Goal: Task Accomplishment & Management: Manage account settings

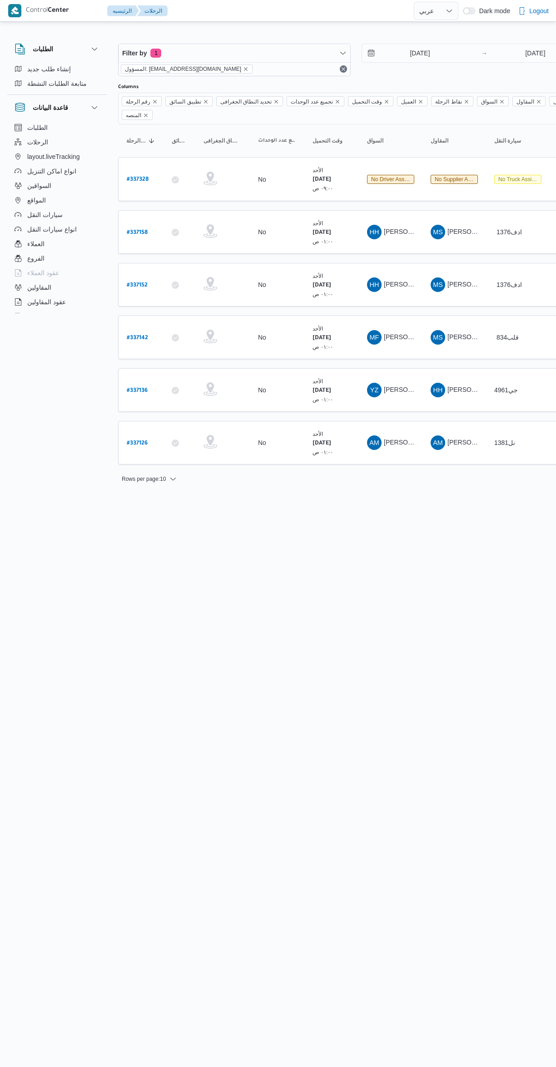
select select "ar"
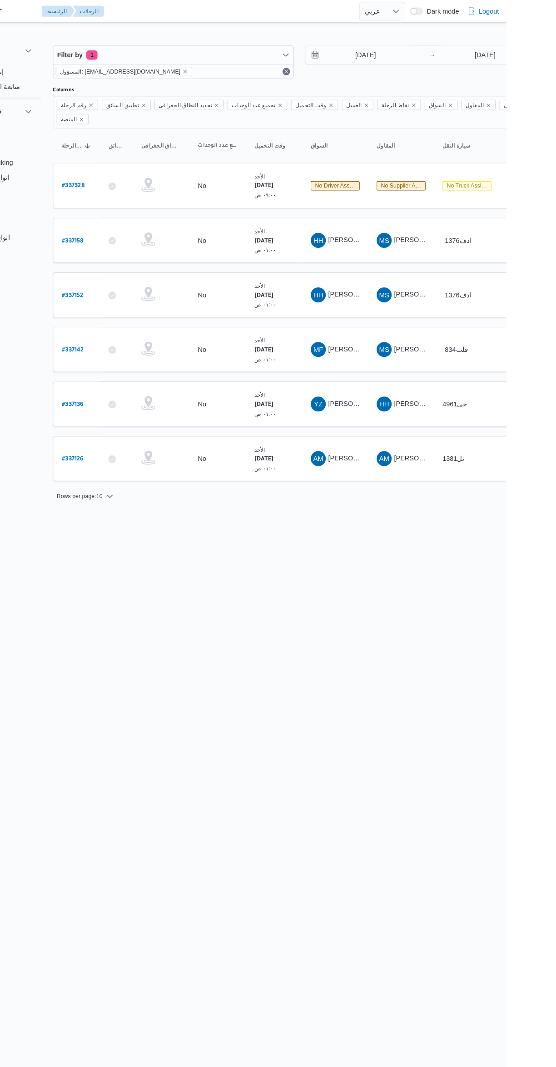
click at [140, 440] on b "# 337126" at bounding box center [137, 443] width 21 height 6
select select "ar"
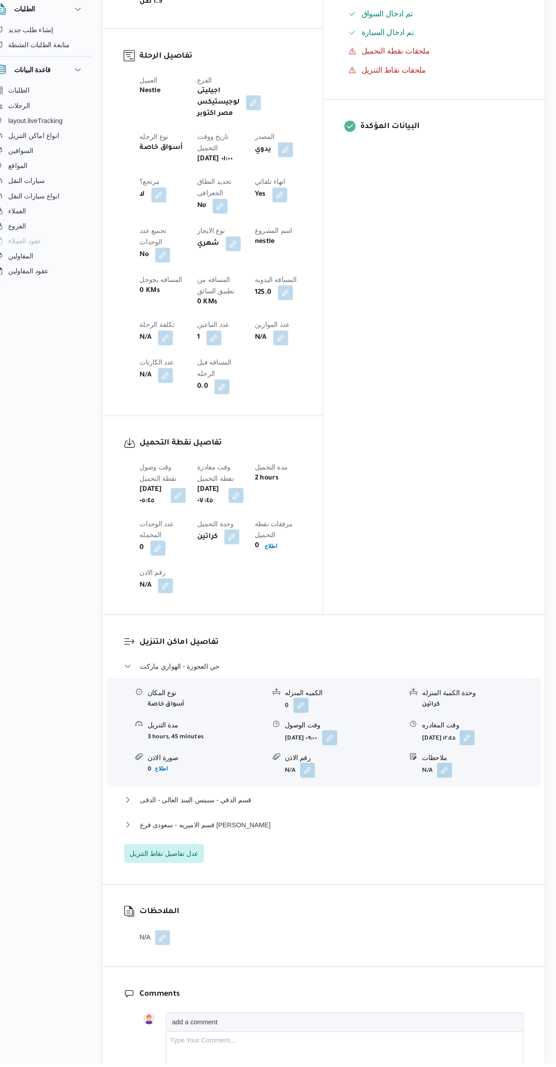
scroll to position [444, 0]
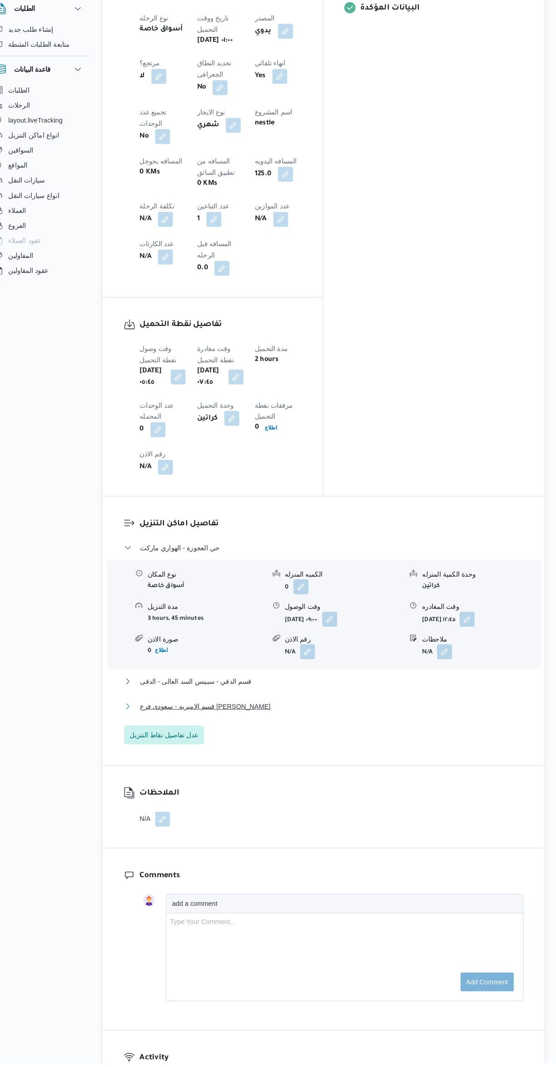
click at [377, 717] on button "قسم الاميريه - سعودى فرع ابو بكر الصديق" at bounding box center [332, 722] width 386 height 11
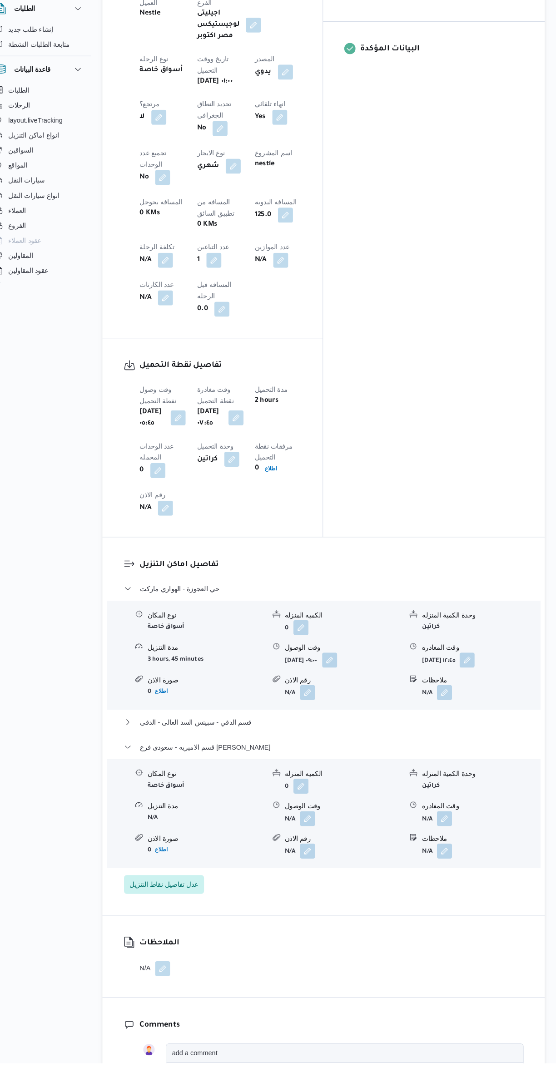
scroll to position [411, 0]
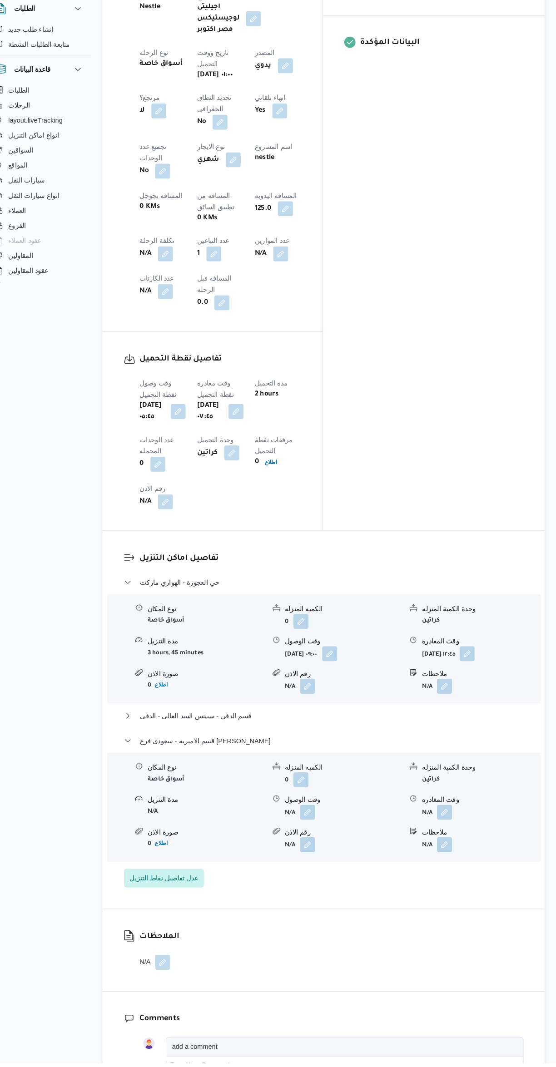
click at [455, 817] on span at bounding box center [445, 824] width 19 height 15
click at [451, 817] on button "button" at bounding box center [448, 824] width 15 height 15
click at [421, 730] on input "وقت المغادره" at bounding box center [424, 730] width 103 height 18
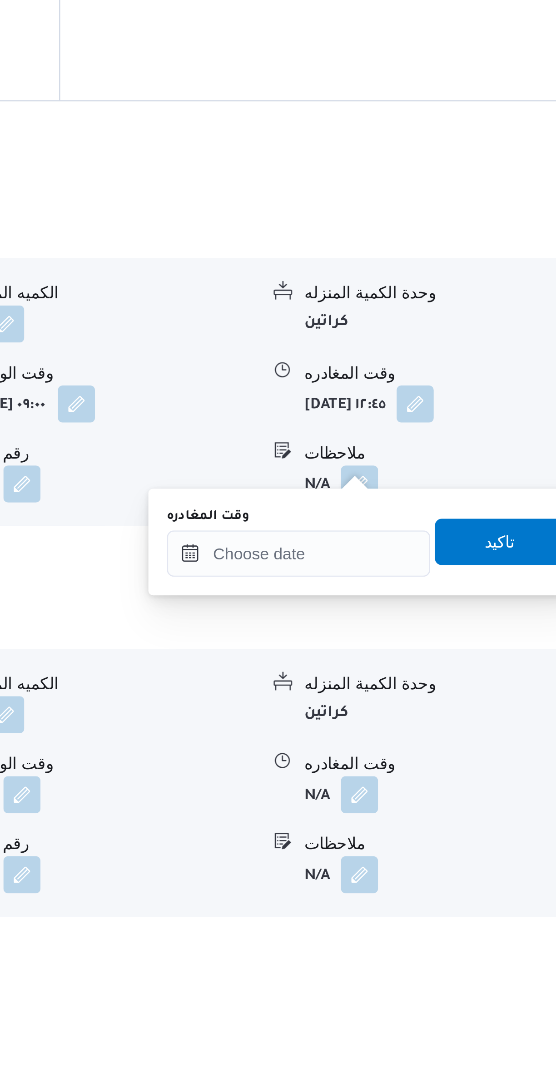
scroll to position [228, 0]
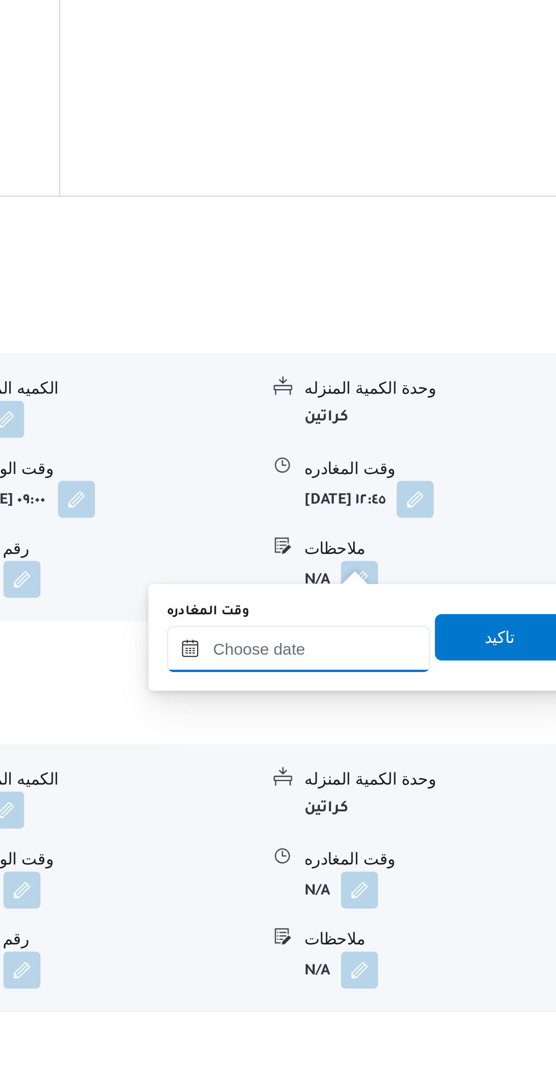
click at [425, 915] on input "وقت المغادره" at bounding box center [424, 913] width 103 height 18
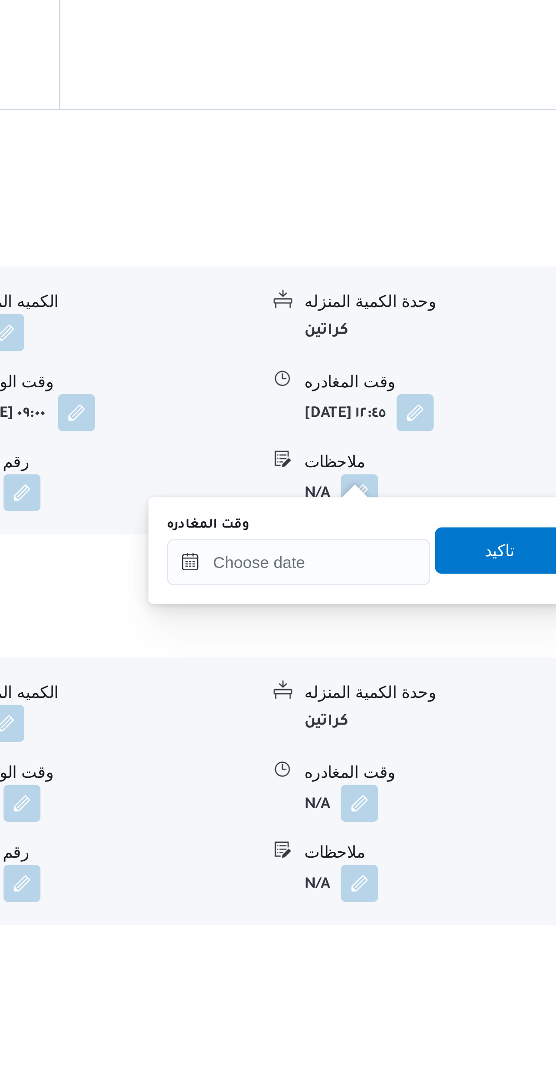
scroll to position [242, 0]
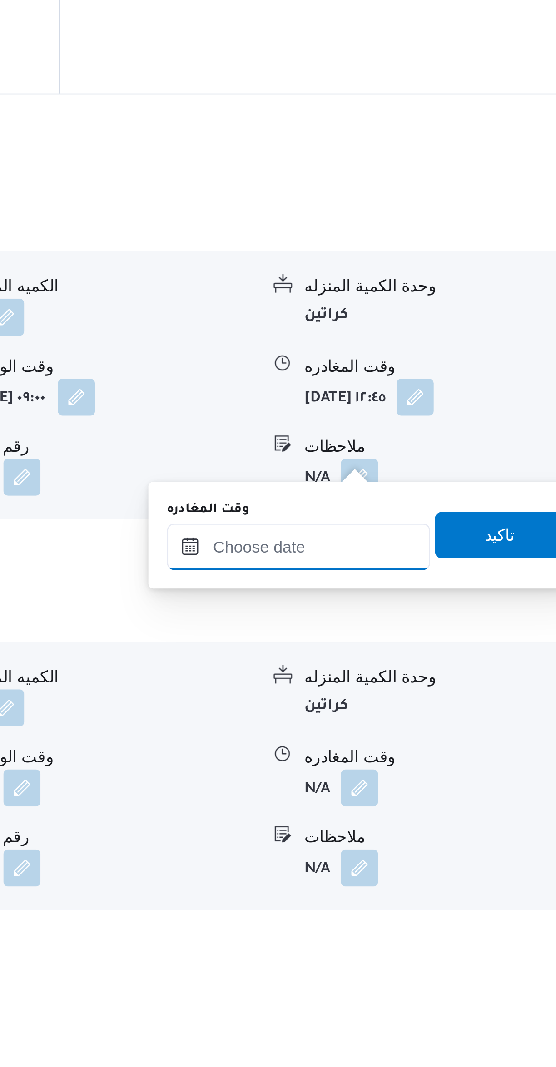
click at [421, 900] on input "وقت المغادره" at bounding box center [424, 899] width 103 height 18
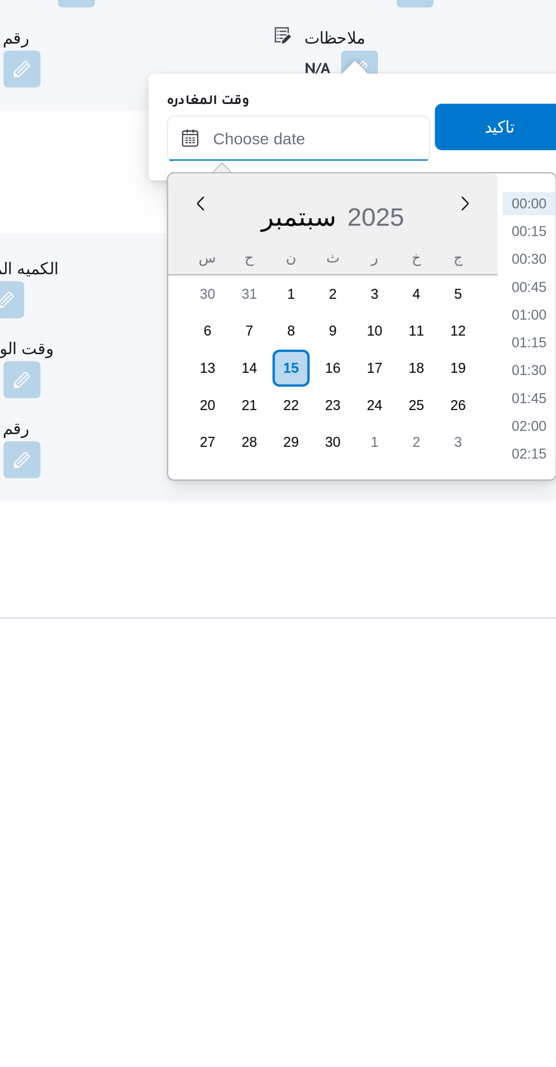
scroll to position [306, 0]
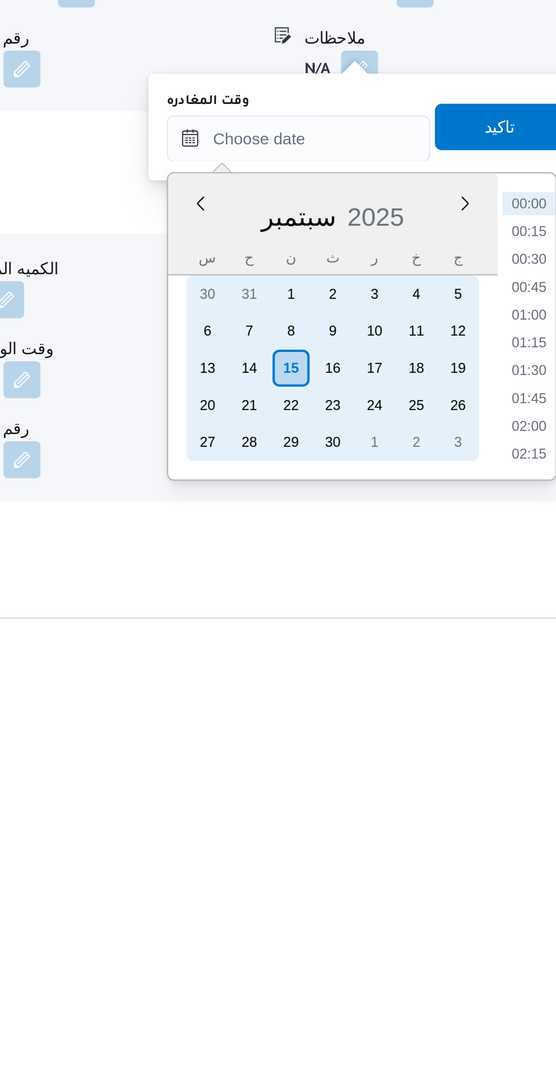
click at [405, 924] on div "14" at bounding box center [405, 925] width 15 height 15
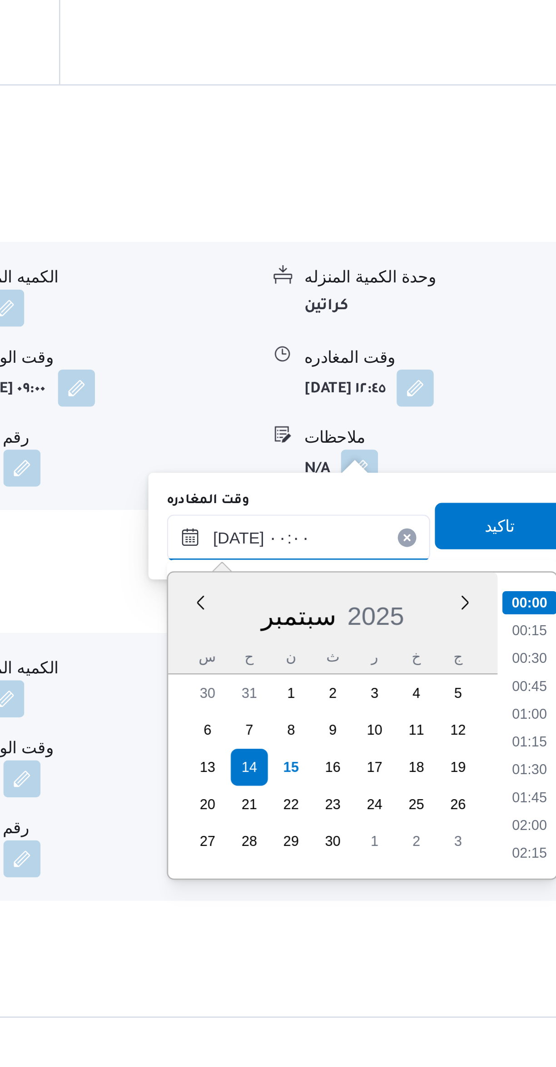
click at [396, 836] on input "١٤/٠٩/٢٠٢٥ ٠٠:٠٠" at bounding box center [424, 835] width 103 height 18
click at [397, 835] on input "١٤/٠٩/٢٠٢٥ ٠٠:٠٠" at bounding box center [424, 835] width 103 height 18
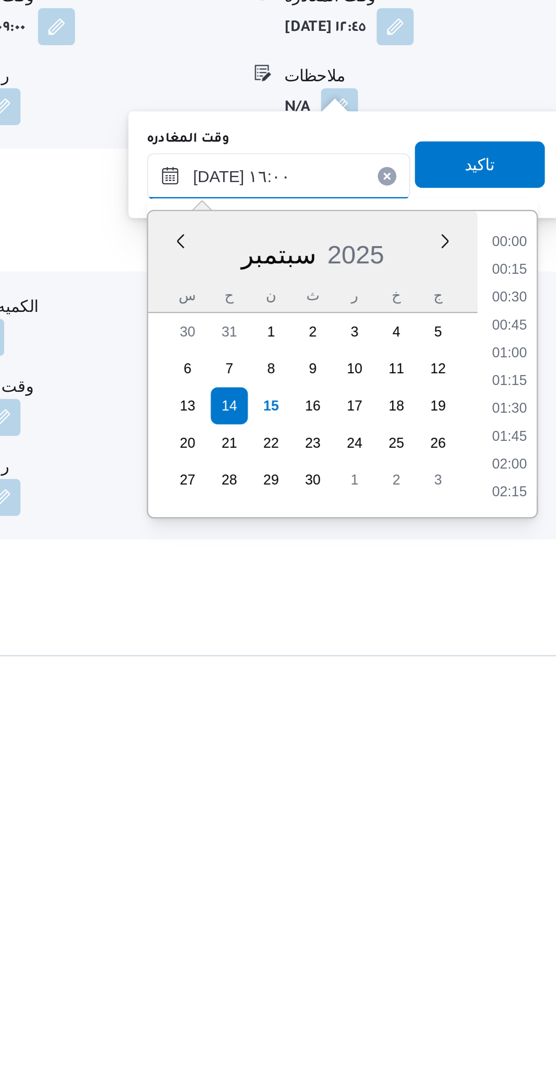
scroll to position [602, 0]
type input "١٤/٠٩/٢٠٢٥ ١٦:٠٠"
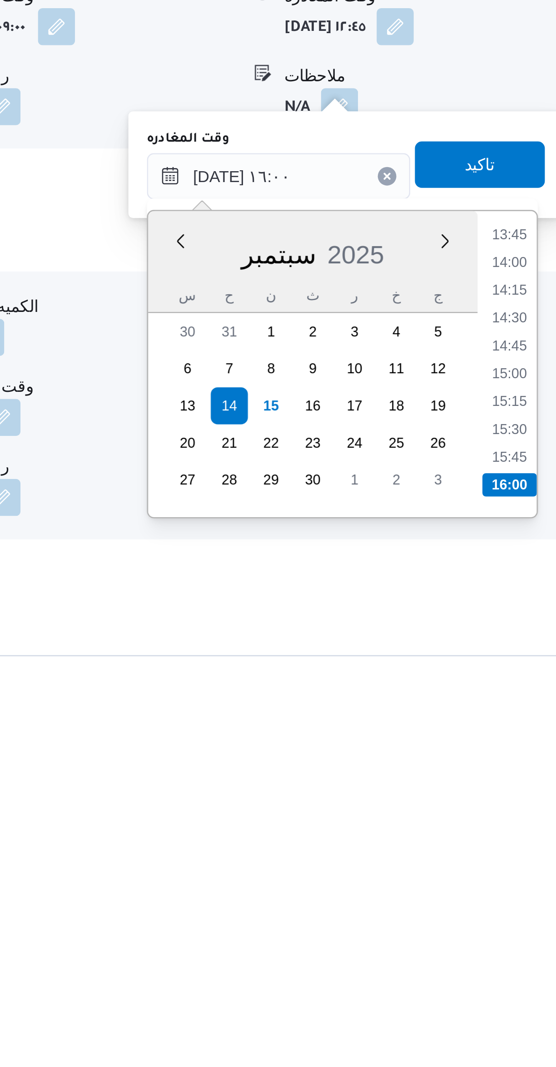
click at [518, 954] on li "16:00" at bounding box center [514, 955] width 21 height 9
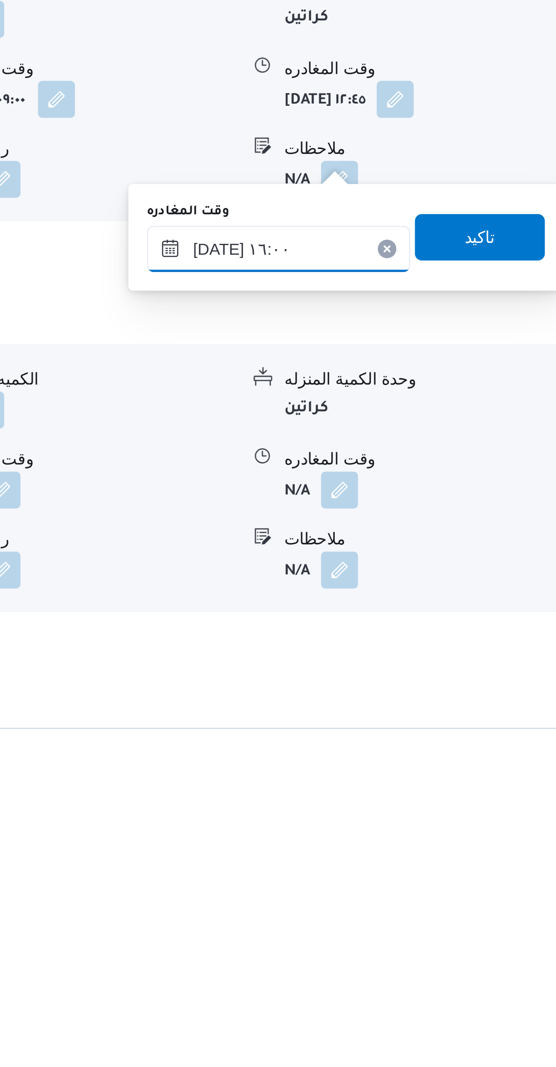
scroll to position [306, 0]
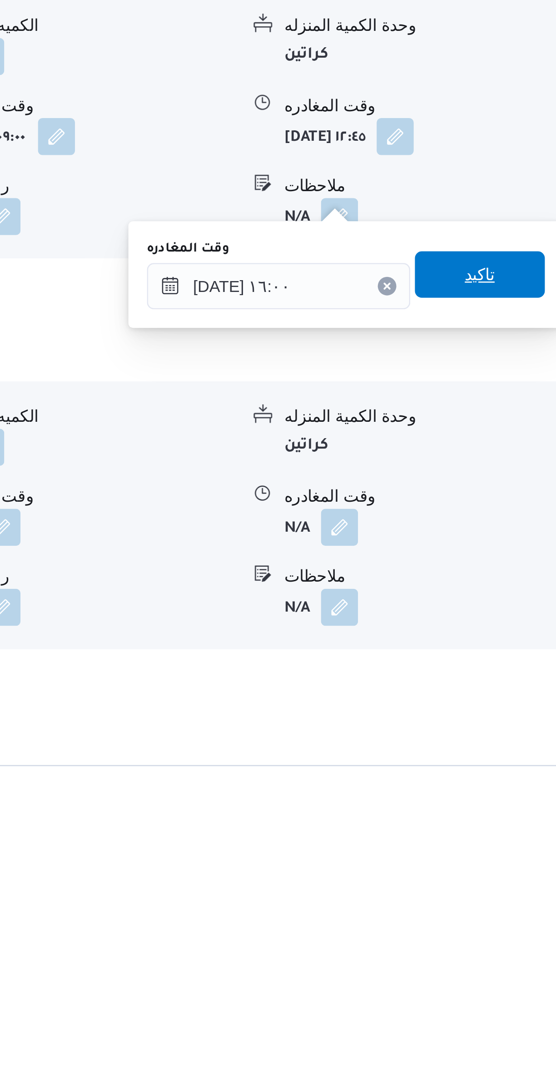
click at [506, 830] on span "تاكيد" at bounding box center [503, 830] width 51 height 18
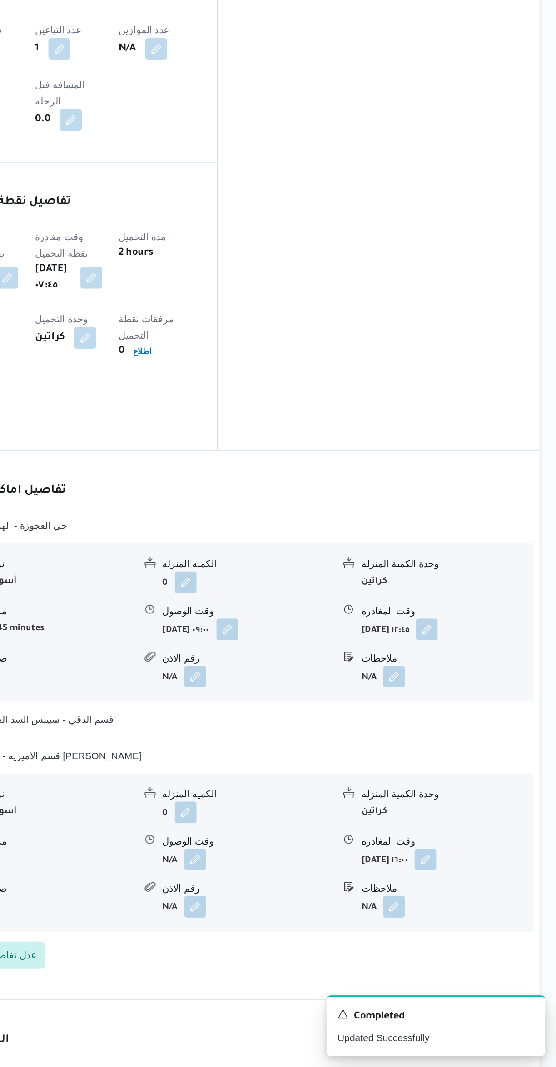
scroll to position [308, 0]
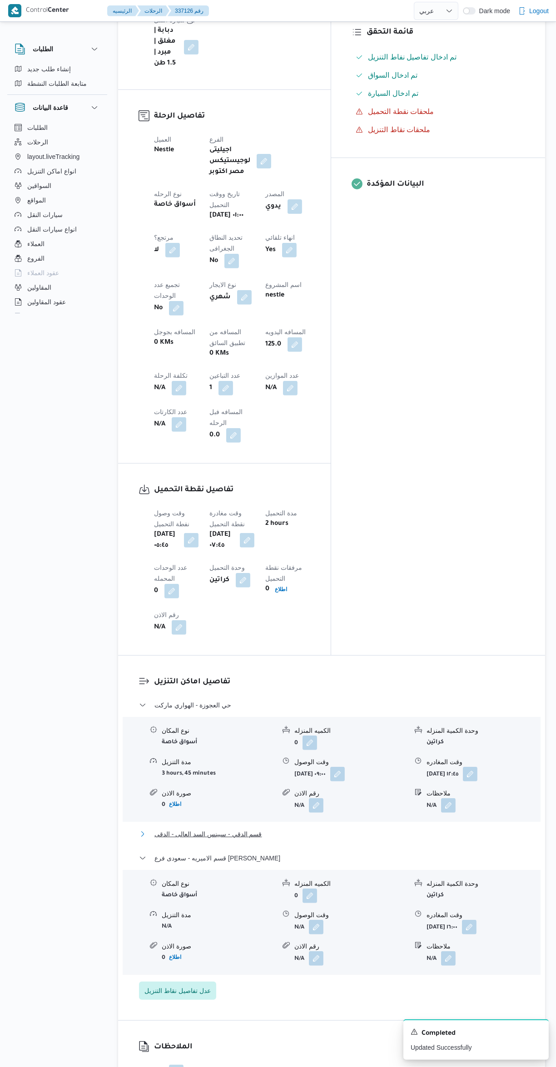
click at [295, 829] on button "قسم الدقي - سبينس السد العالى - الدقى" at bounding box center [332, 834] width 386 height 11
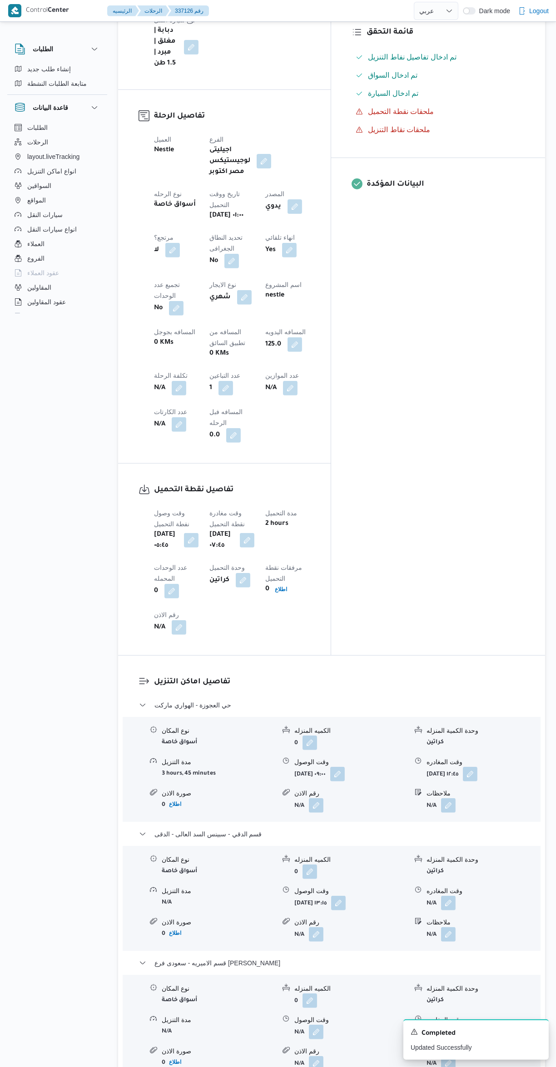
scroll to position [0, 0]
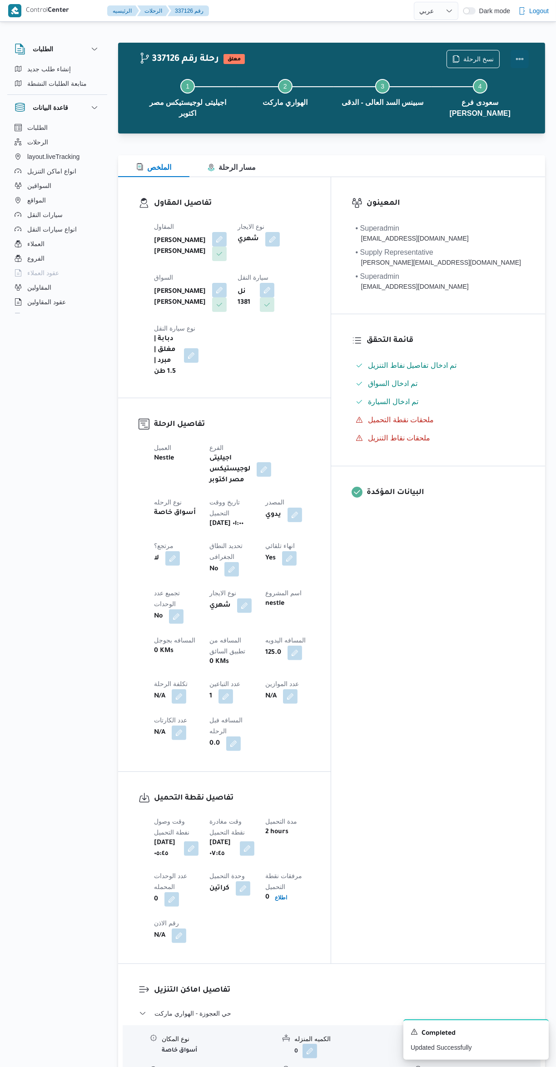
click at [523, 59] on button "Actions" at bounding box center [519, 59] width 18 height 18
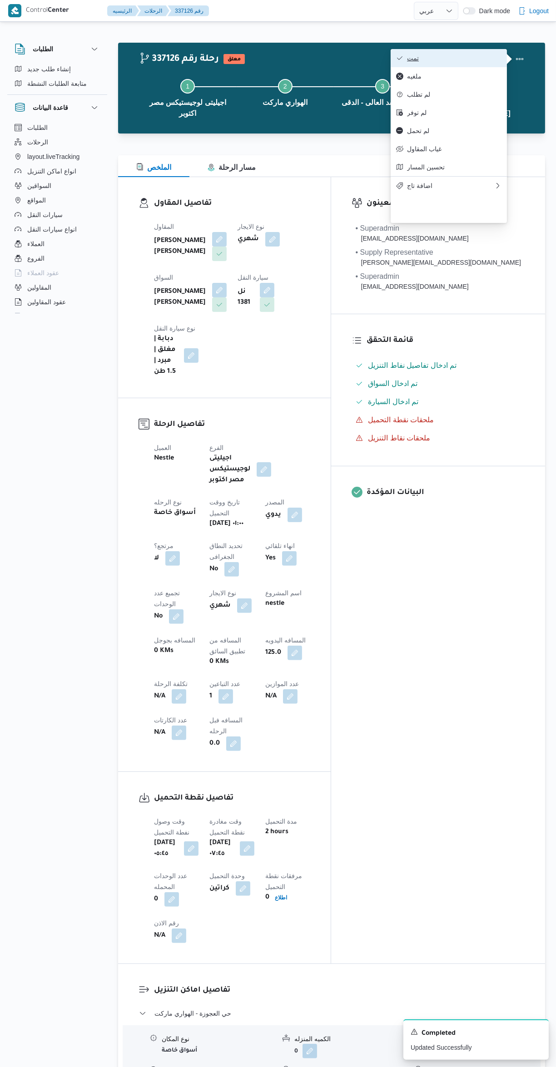
click at [469, 55] on span "تمت" at bounding box center [454, 57] width 94 height 7
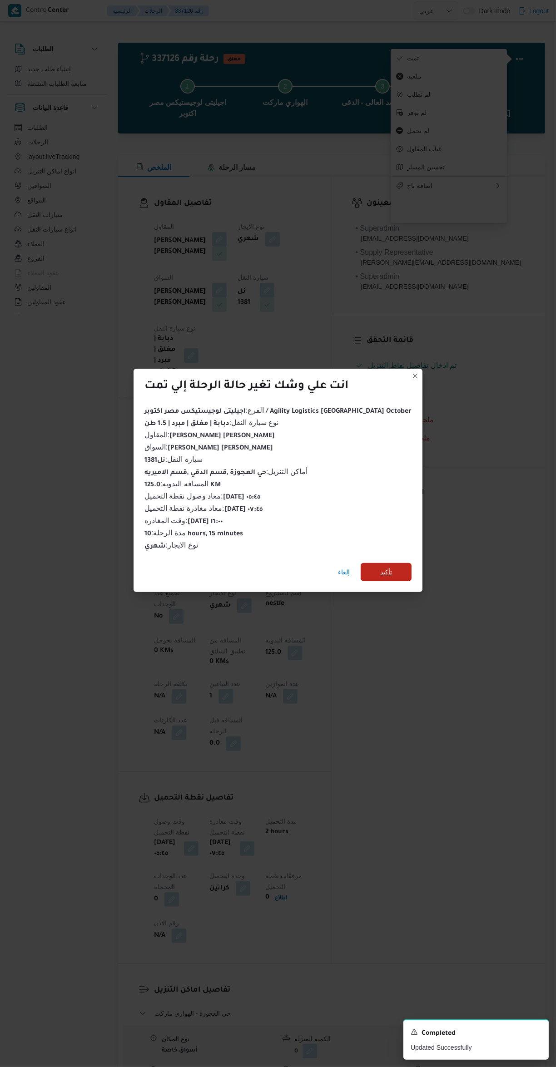
click at [381, 566] on span "تأكيد" at bounding box center [386, 572] width 51 height 18
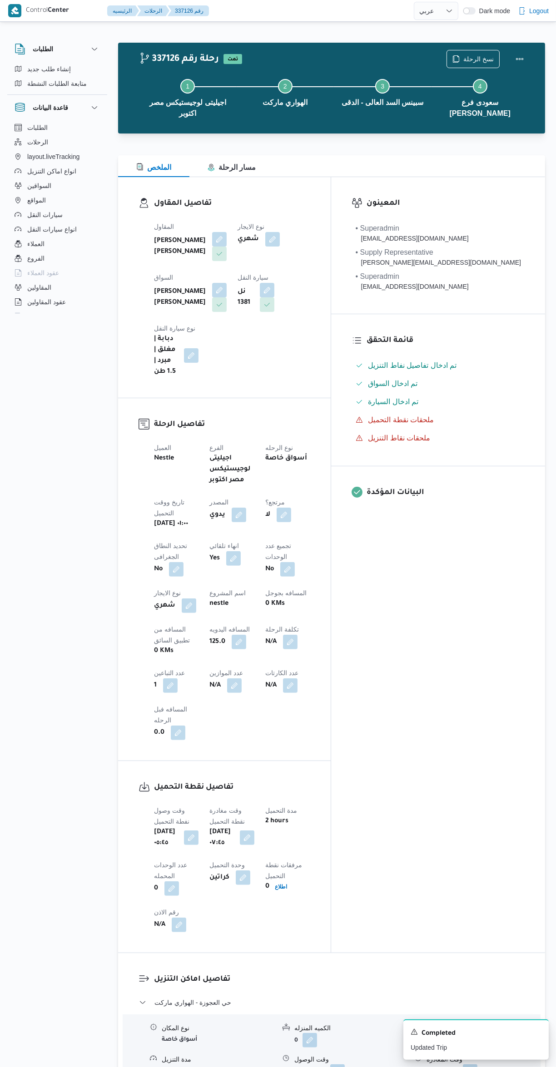
click at [487, 592] on div "المعينون • Superadmin karim.ragab@illa.com.eg • Supply Representative mohamed.s…" at bounding box center [438, 565] width 214 height 776
select select "ar"
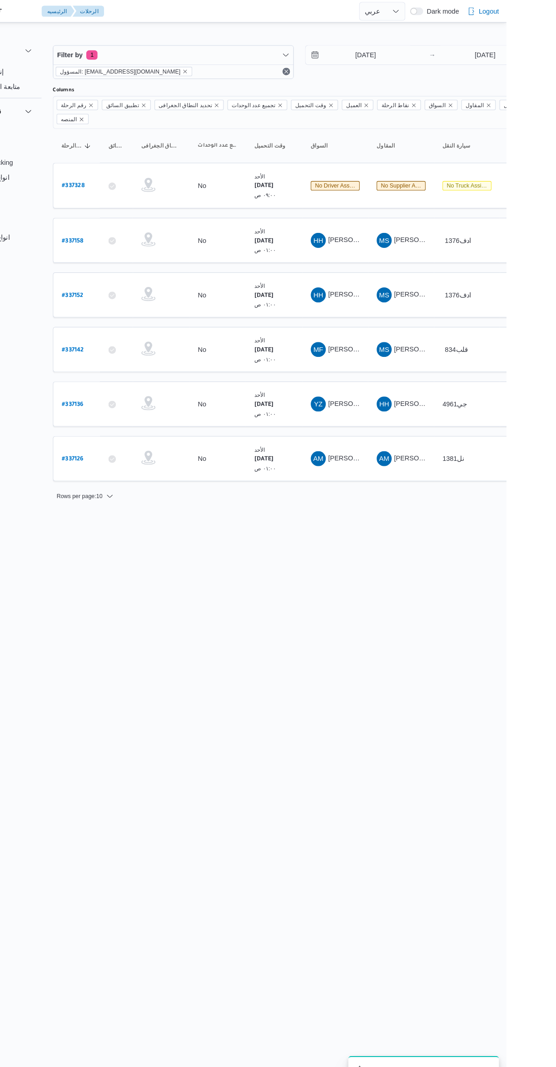
click at [141, 388] on b "# 337136" at bounding box center [137, 391] width 21 height 6
select select "ar"
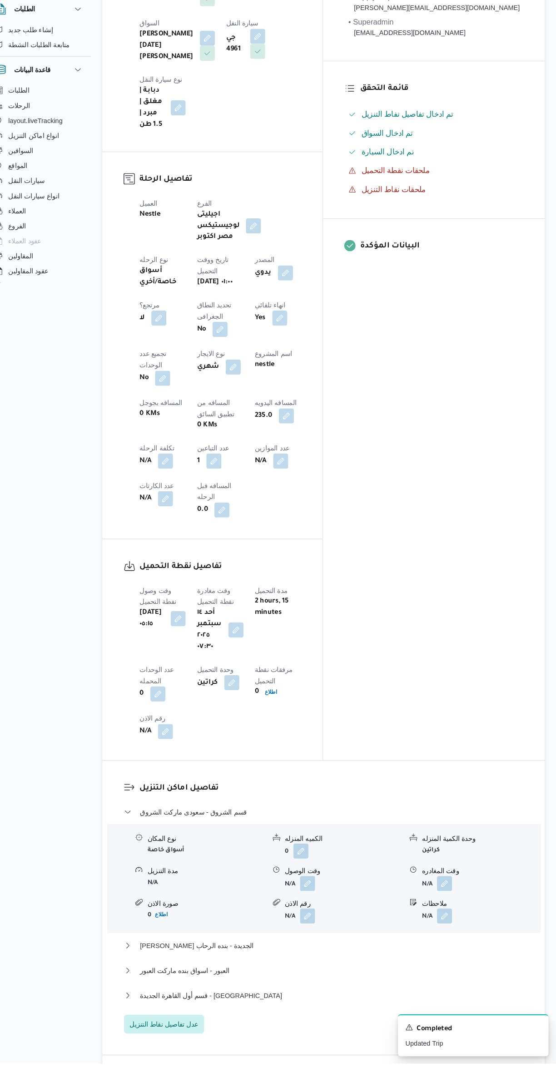
scroll to position [216, 0]
click at [313, 817] on button "قسم الشروق - سعودى ماركت الشروق" at bounding box center [332, 822] width 386 height 11
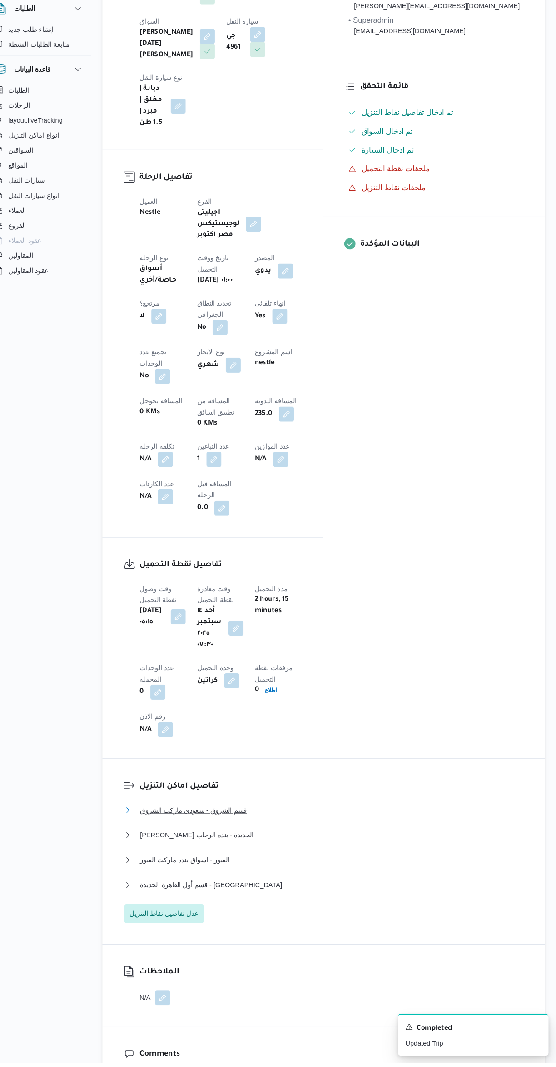
click at [297, 817] on button "قسم الشروق - سعودى ماركت الشروق" at bounding box center [332, 822] width 386 height 11
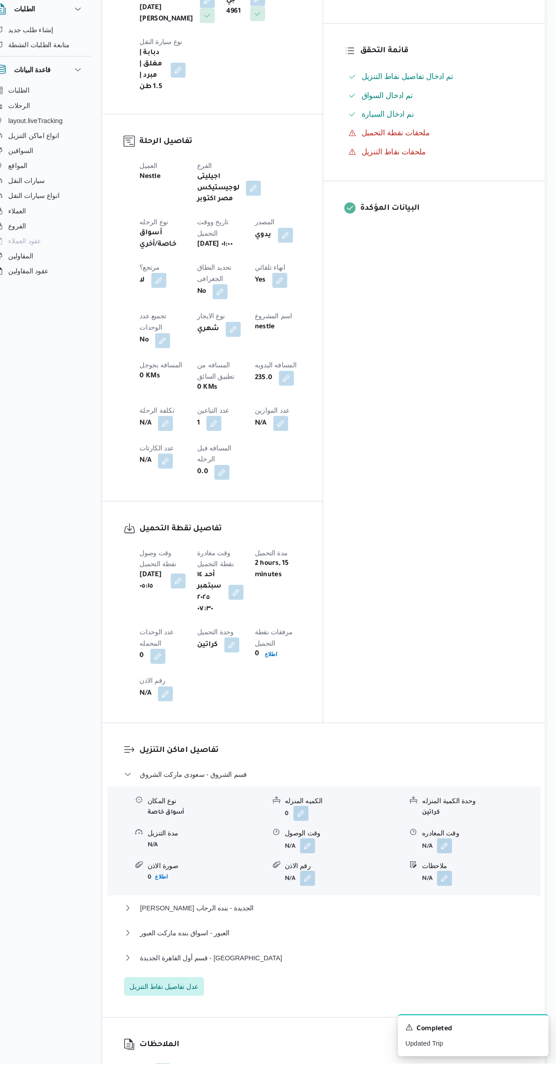
scroll to position [251, 0]
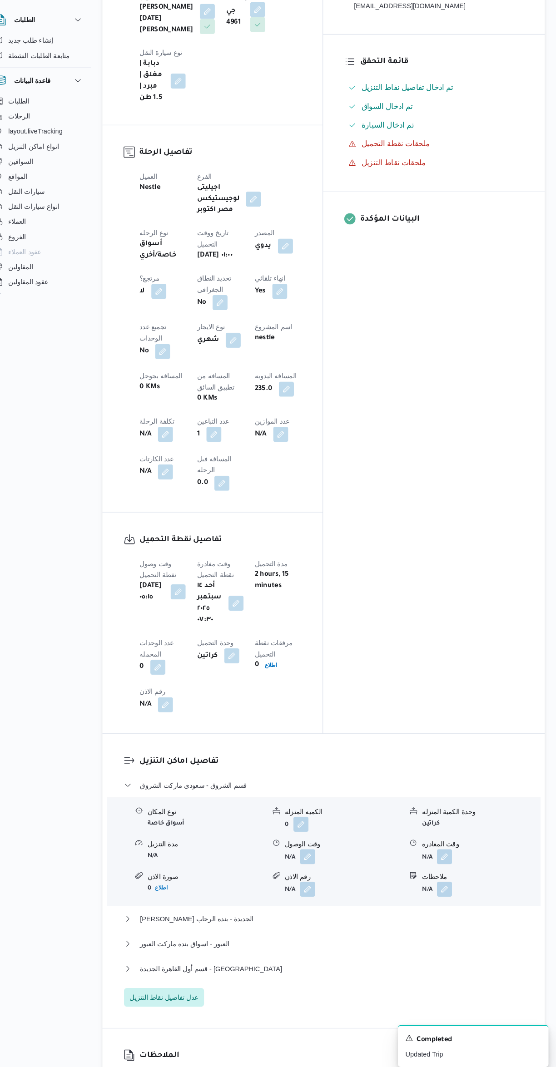
click at [318, 850] on button "button" at bounding box center [316, 857] width 15 height 15
click at [297, 733] on input "وقت الوصول" at bounding box center [291, 733] width 103 height 18
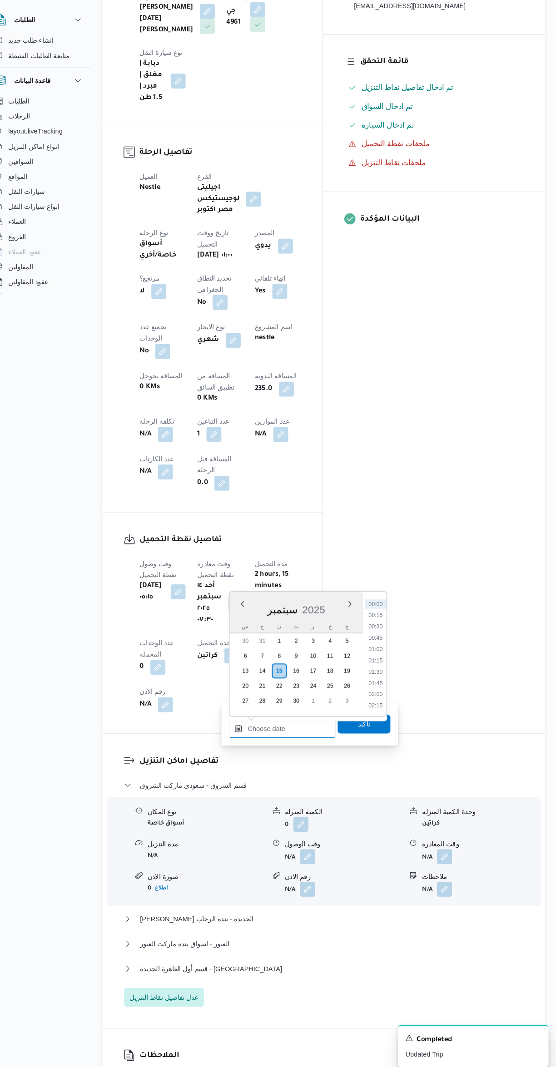
scroll to position [12, 0]
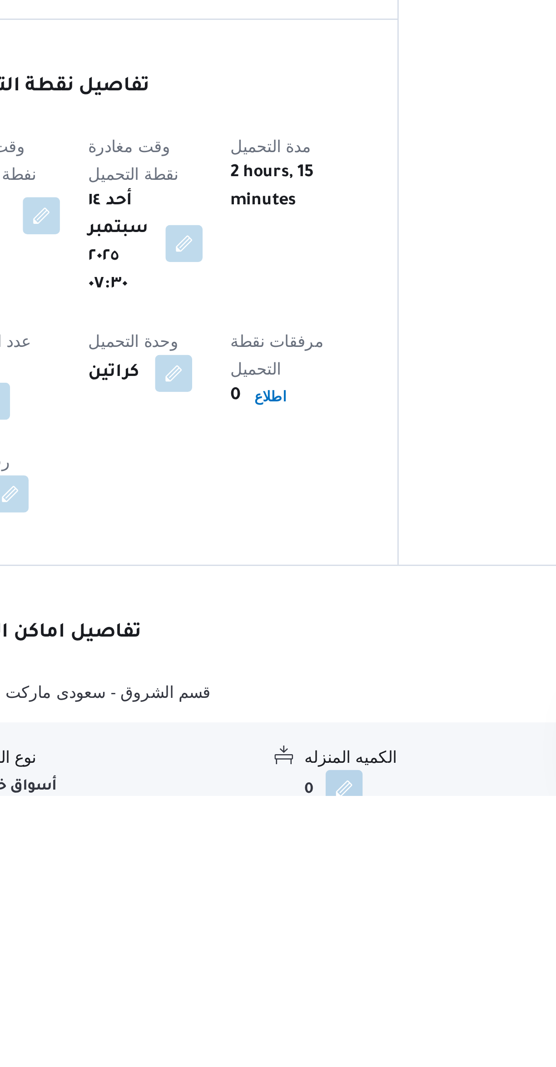
click at [297, 809] on span "مدة التحميل" at bounding box center [281, 812] width 32 height 7
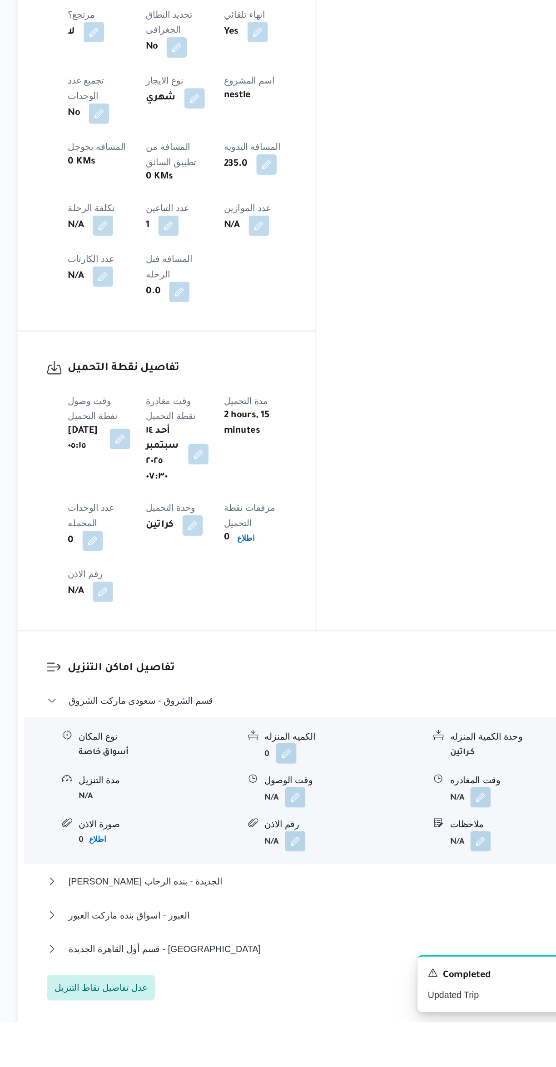
scroll to position [201, 0]
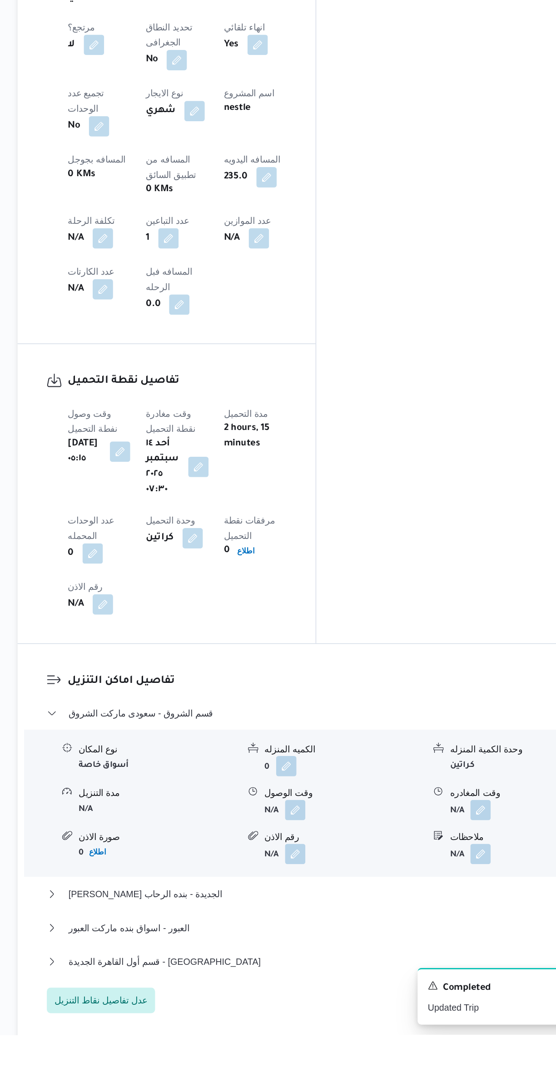
click at [317, 900] on button "button" at bounding box center [316, 907] width 15 height 15
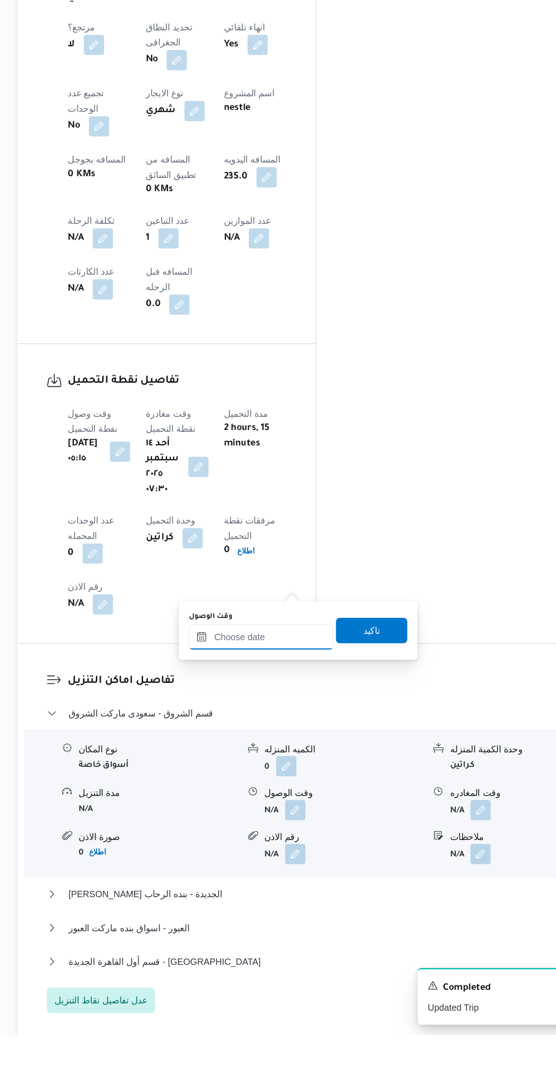
click at [297, 783] on input "وقت الوصول" at bounding box center [291, 783] width 103 height 18
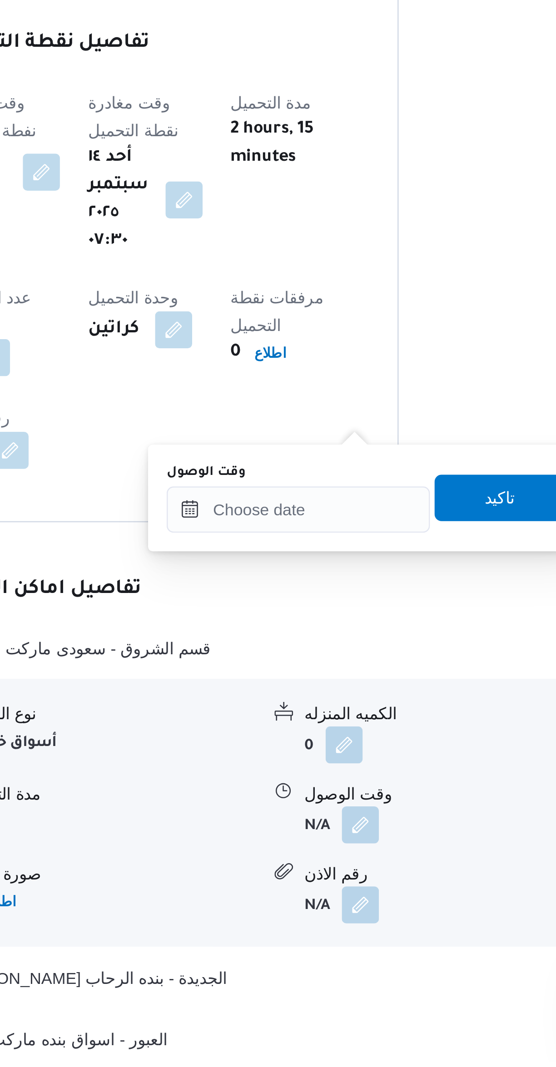
scroll to position [133, 0]
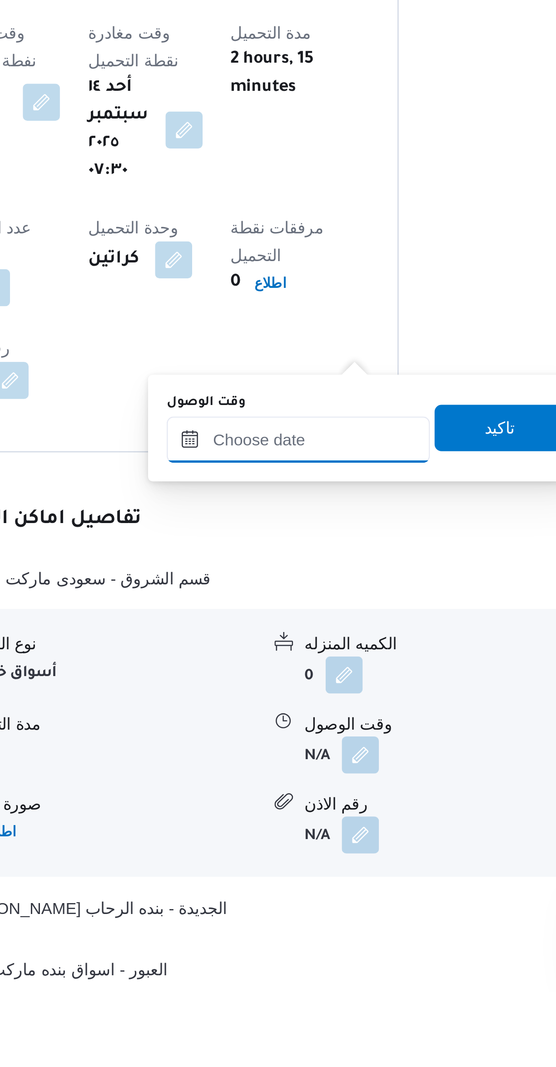
click at [295, 853] on input "وقت الوصول" at bounding box center [291, 851] width 103 height 18
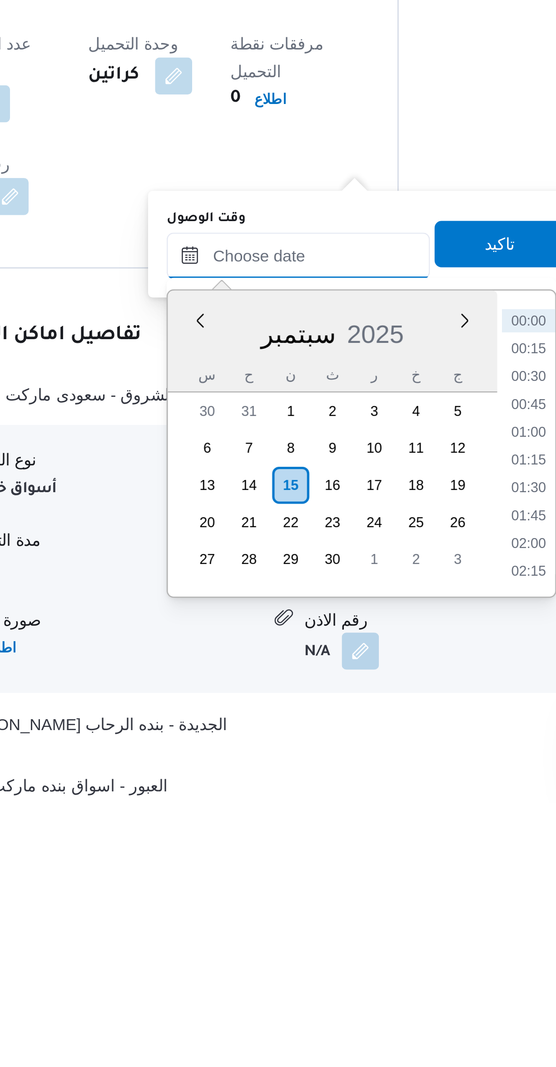
scroll to position [132, 0]
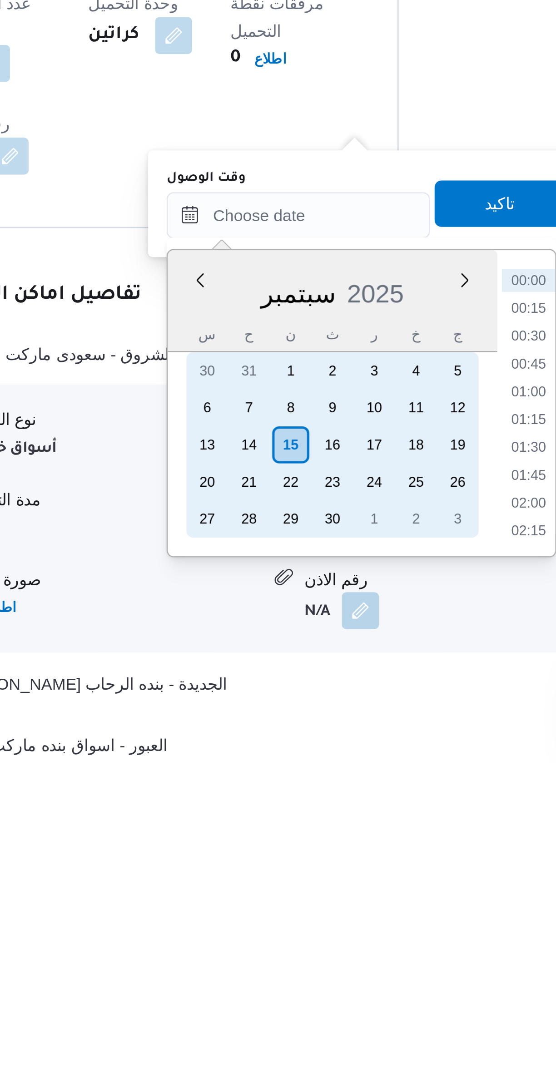
click at [274, 939] on div "14" at bounding box center [272, 942] width 15 height 15
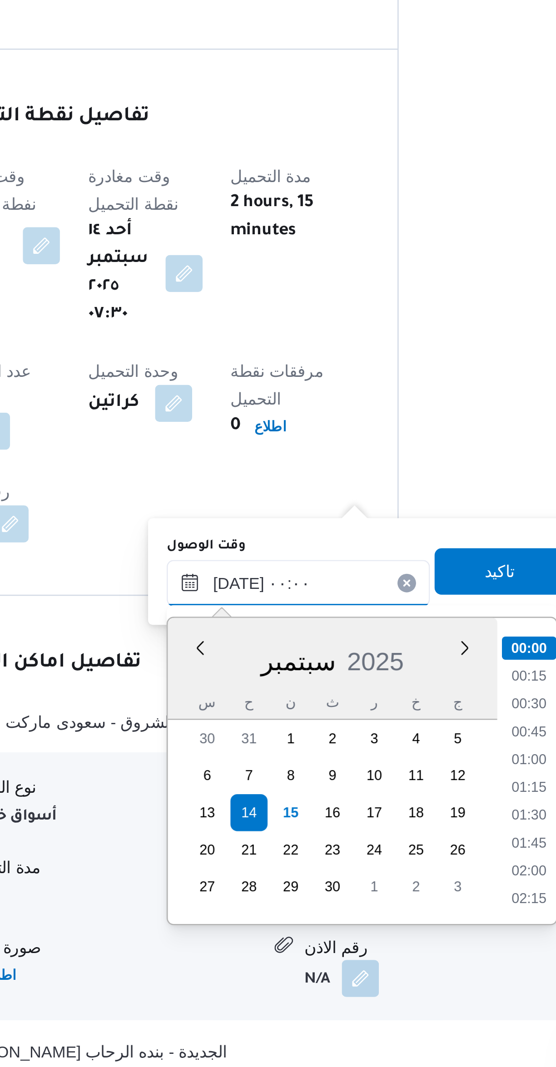
click at [264, 851] on input "١٤/٠٩/٢٠٢٥ ٠٠:٠٠" at bounding box center [291, 853] width 103 height 18
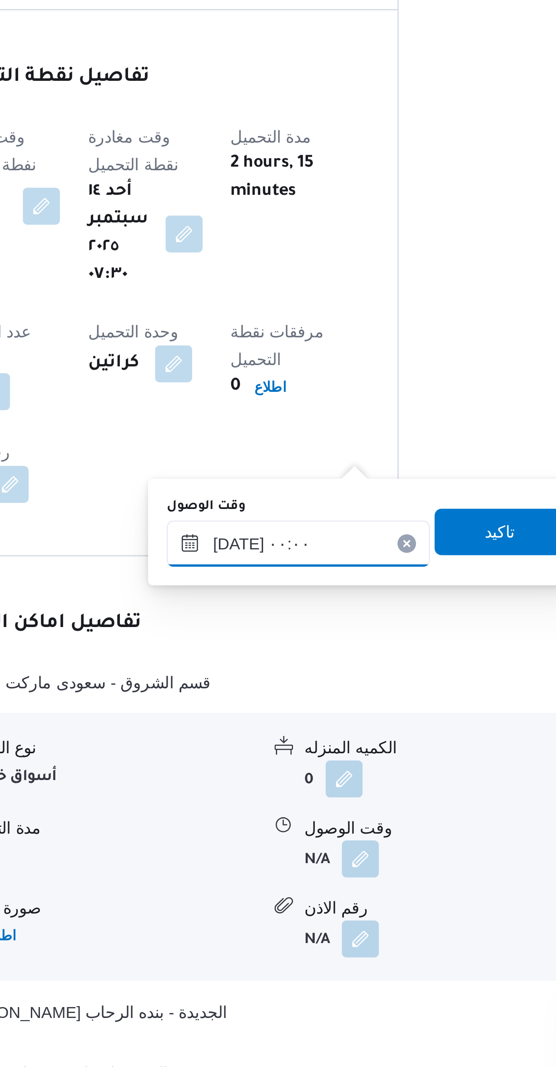
click at [261, 856] on input "١٤/٠٩/٢٠٢٥ ٠٠:٠٠" at bounding box center [291, 853] width 103 height 18
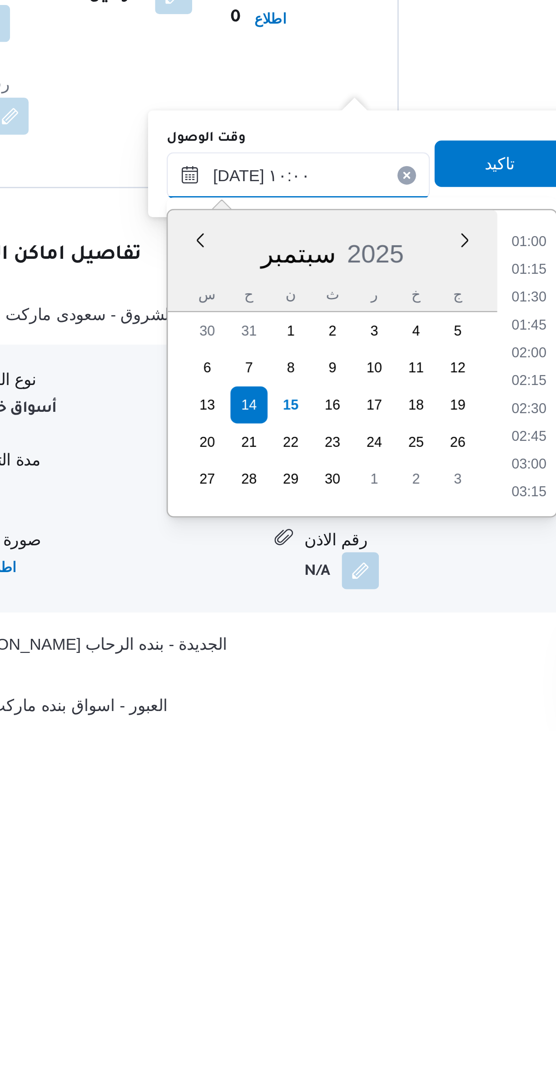
scroll to position [341, 0]
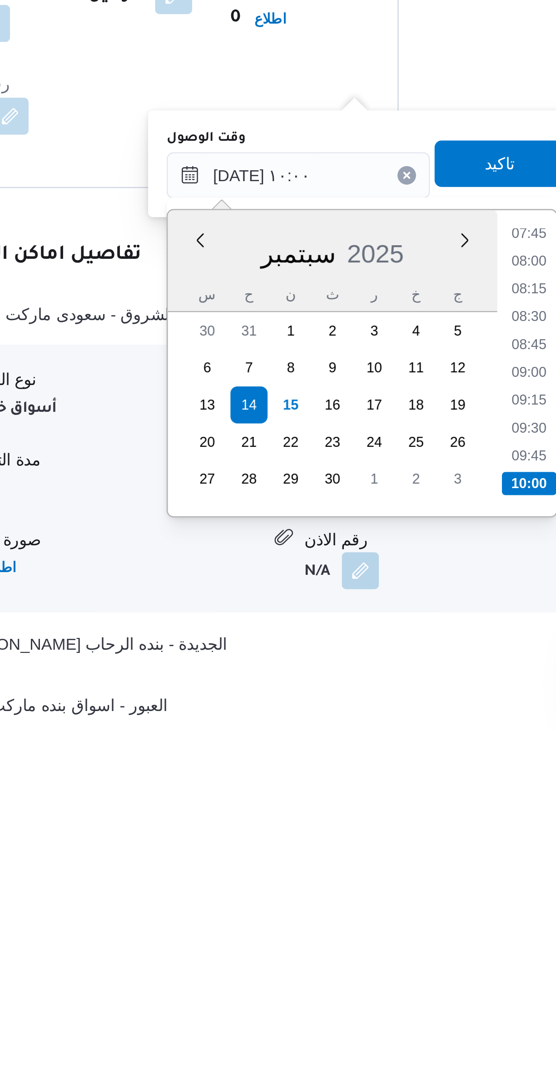
click at [381, 946] on li "09:30" at bounding box center [381, 948] width 21 height 9
type input "١٤/٠٩/٢٠٢٥ ٠٩:٣٠"
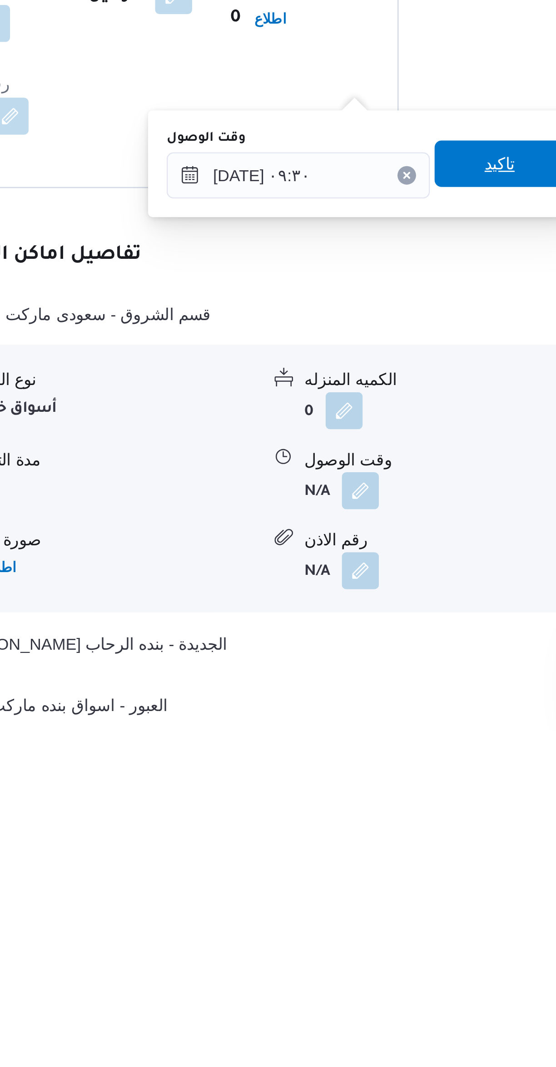
click at [371, 846] on span "تاكيد" at bounding box center [370, 845] width 51 height 18
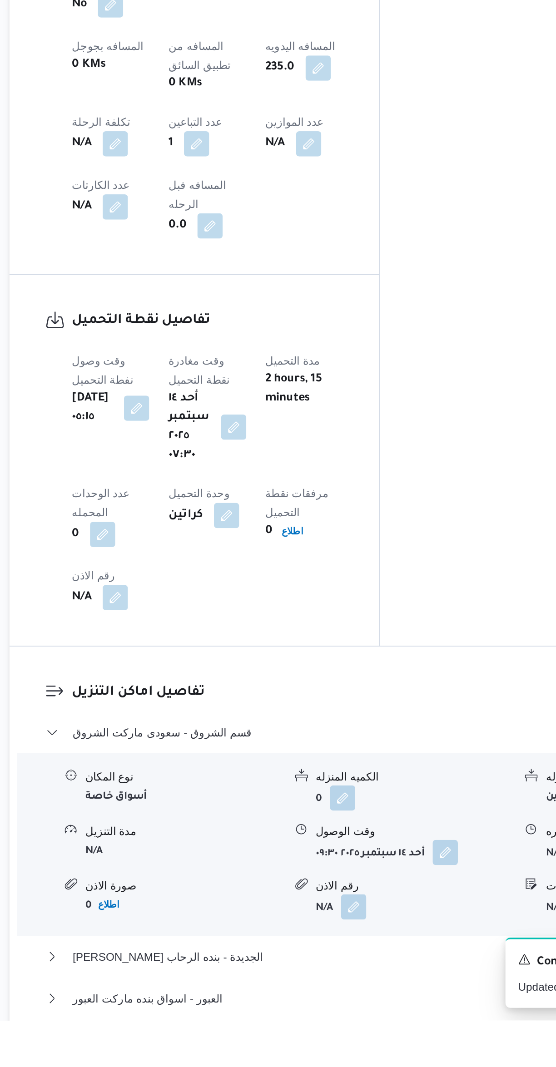
scroll to position [138, 0]
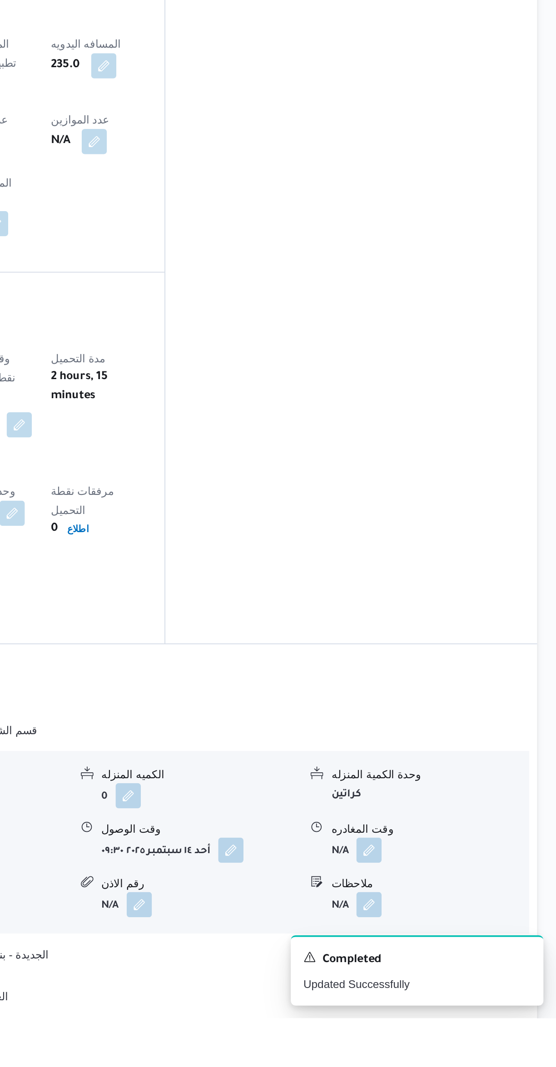
click at [449, 963] on button "button" at bounding box center [448, 970] width 15 height 15
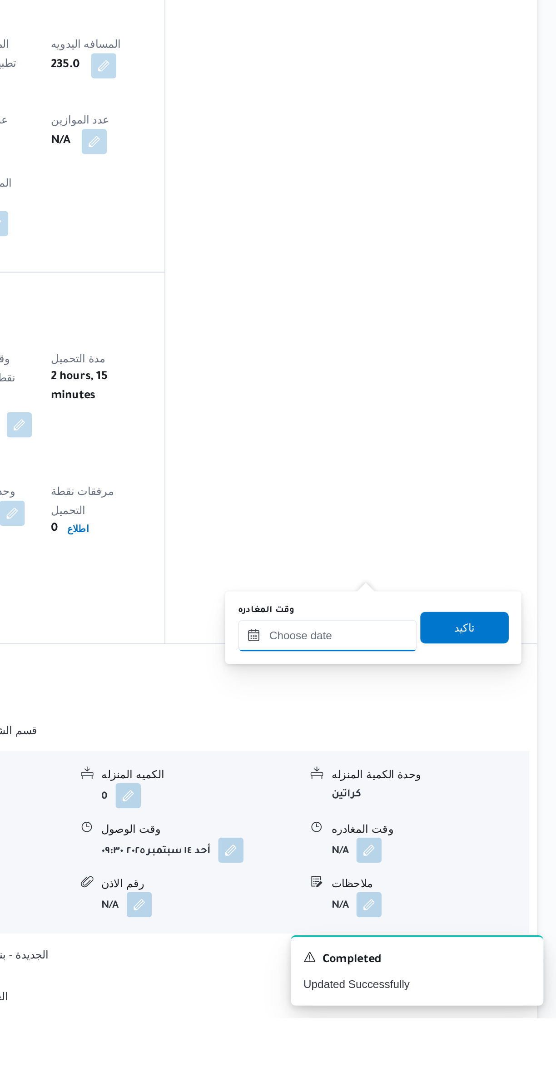
click at [412, 848] on input "وقت المغادره" at bounding box center [424, 847] width 103 height 18
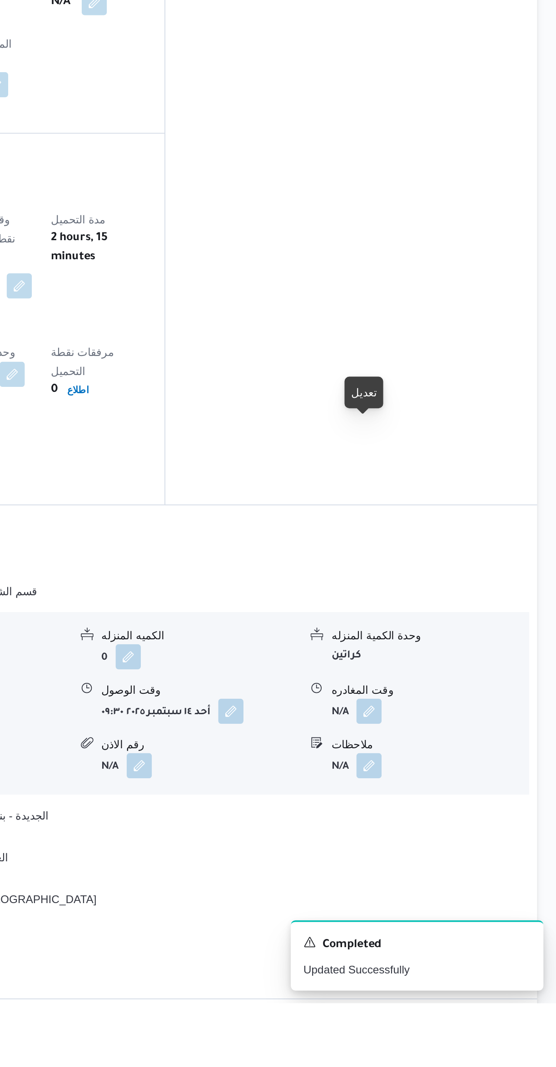
scroll to position [210, 0]
click at [453, 891] on button "button" at bounding box center [448, 898] width 15 height 15
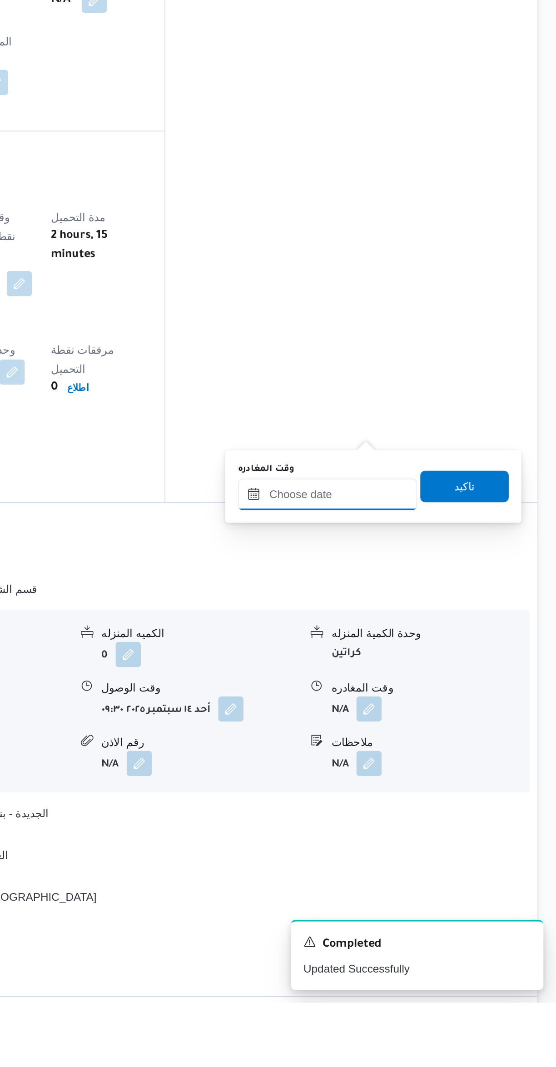
click at [418, 776] on input "وقت المغادره" at bounding box center [424, 775] width 103 height 18
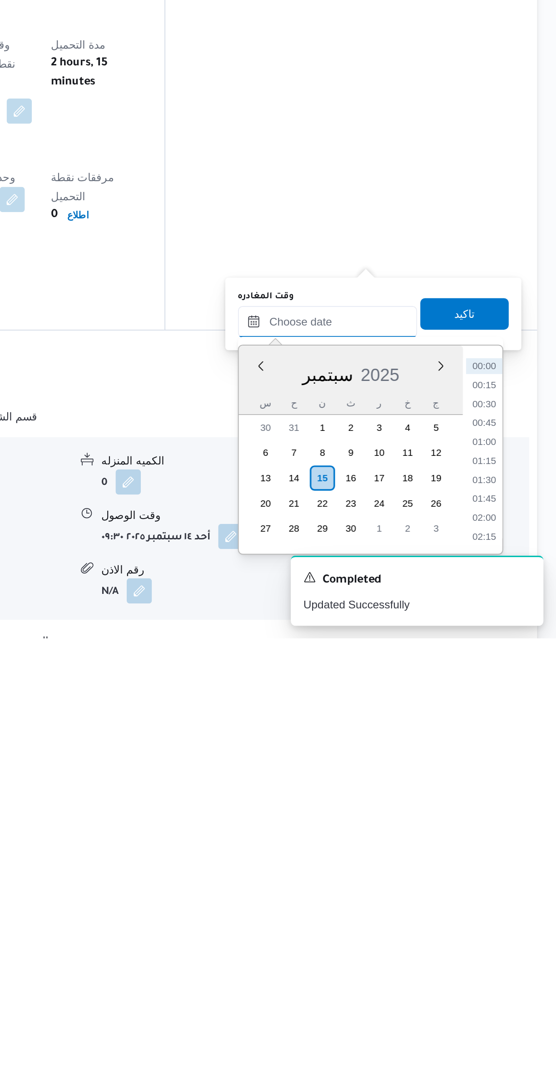
scroll to position [99, 0]
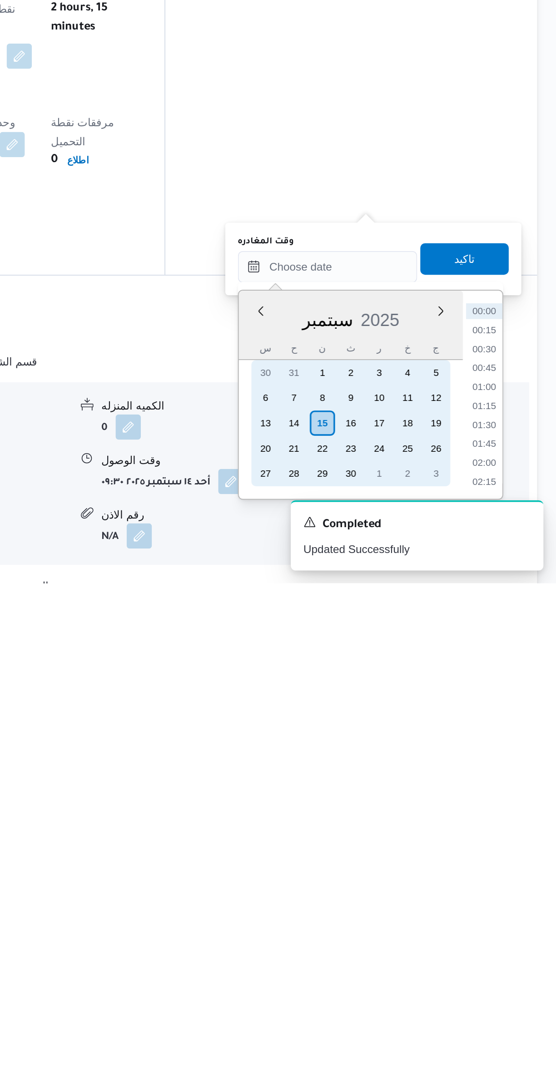
click at [405, 974] on div "14" at bounding box center [405, 975] width 15 height 15
type input "١٤/٠٩/٢٠٢٥ ٠٠:٠٠"
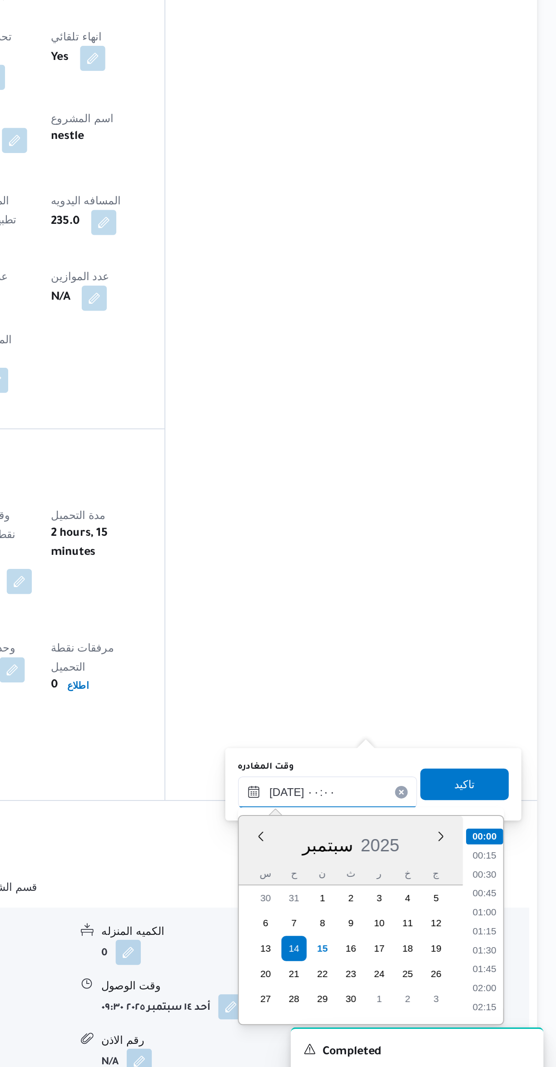
click at [395, 886] on input "١٤/٠٩/٢٠٢٥ ٠٠:٠٠" at bounding box center [424, 884] width 103 height 18
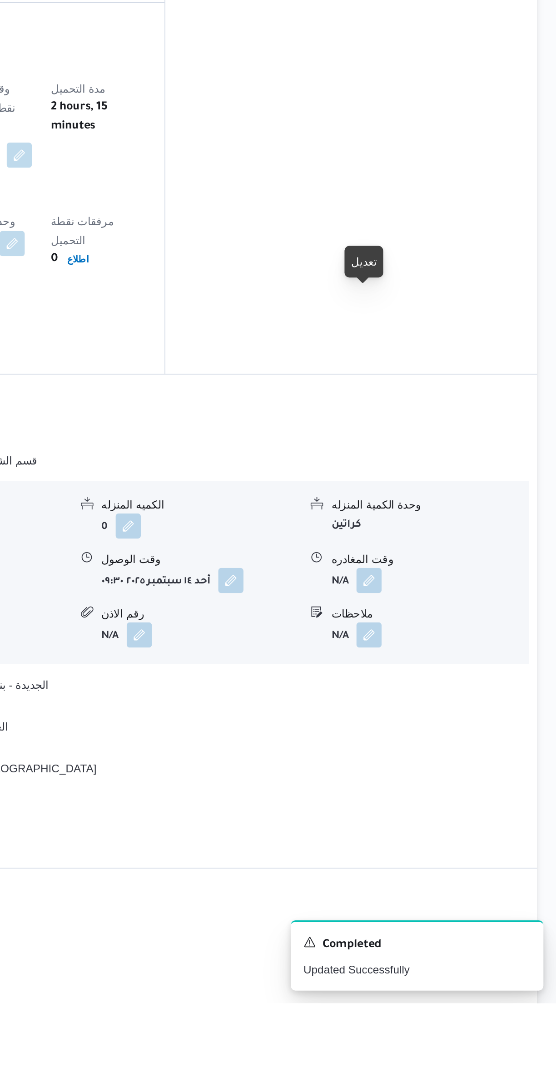
scroll to position [284, 0]
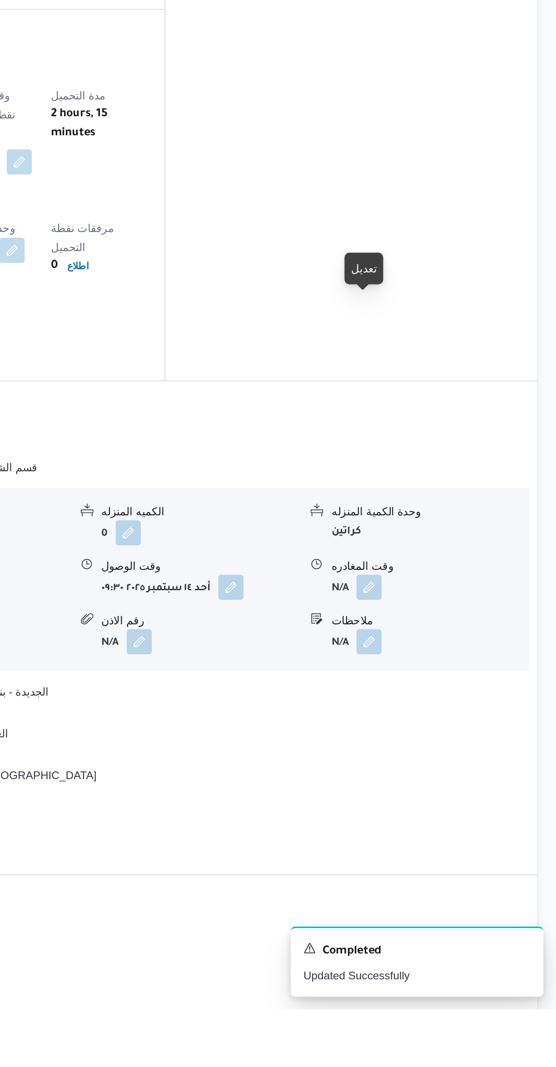
click at [452, 817] on button "button" at bounding box center [448, 824] width 15 height 15
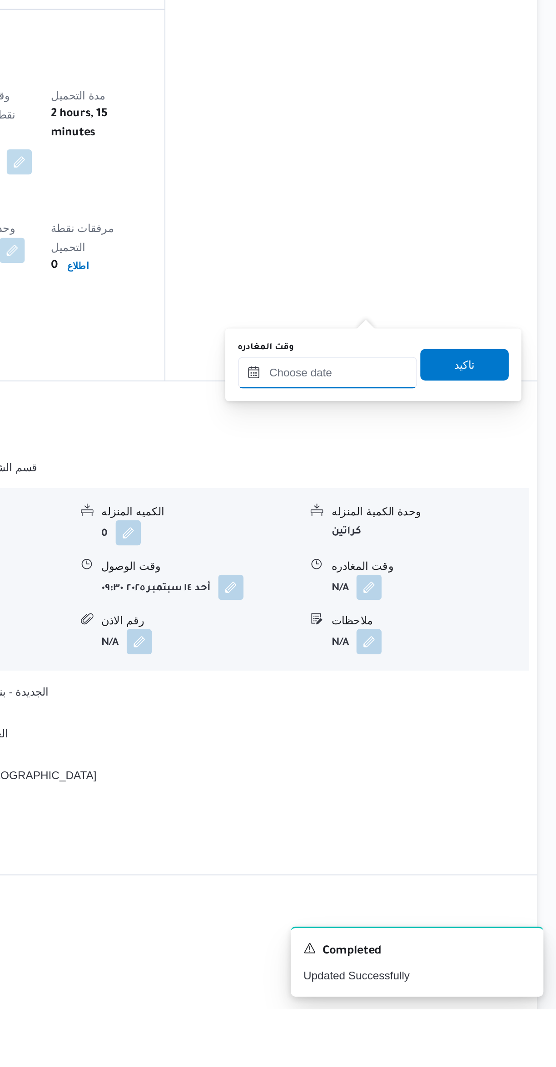
click at [416, 702] on input "وقت المغادره" at bounding box center [424, 701] width 103 height 18
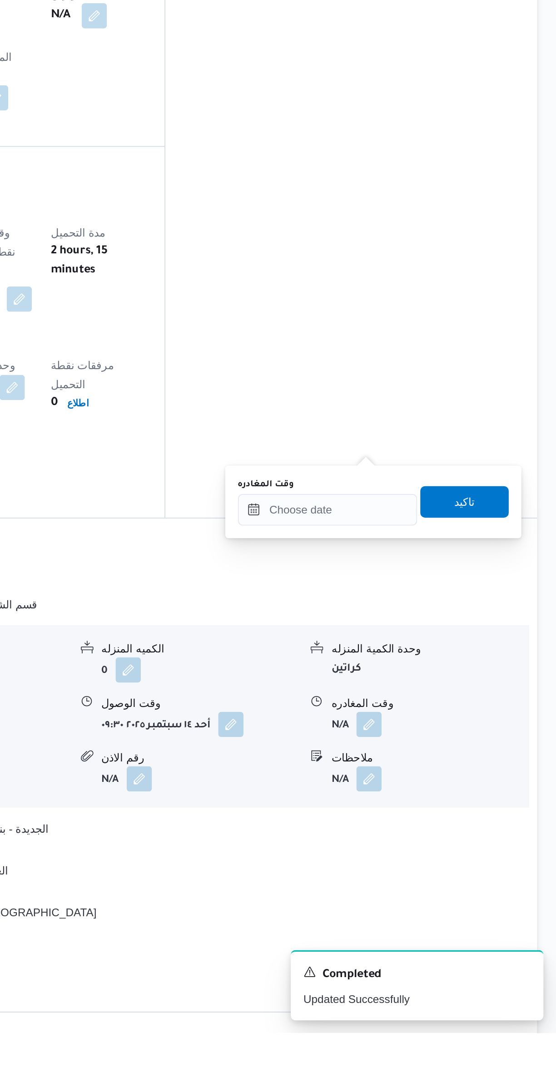
scroll to position [218, 0]
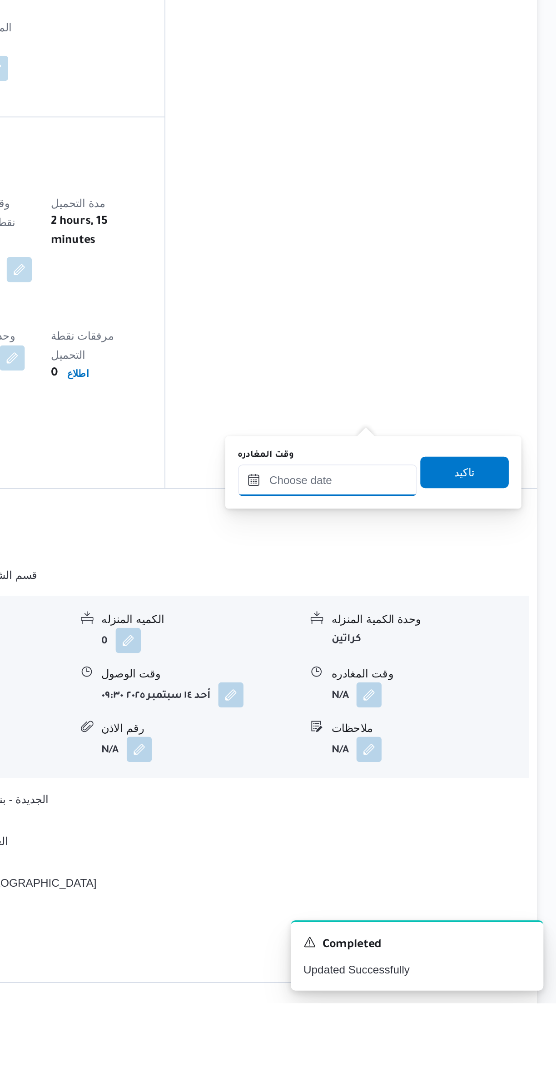
click at [424, 764] on input "وقت المغادره" at bounding box center [424, 766] width 103 height 18
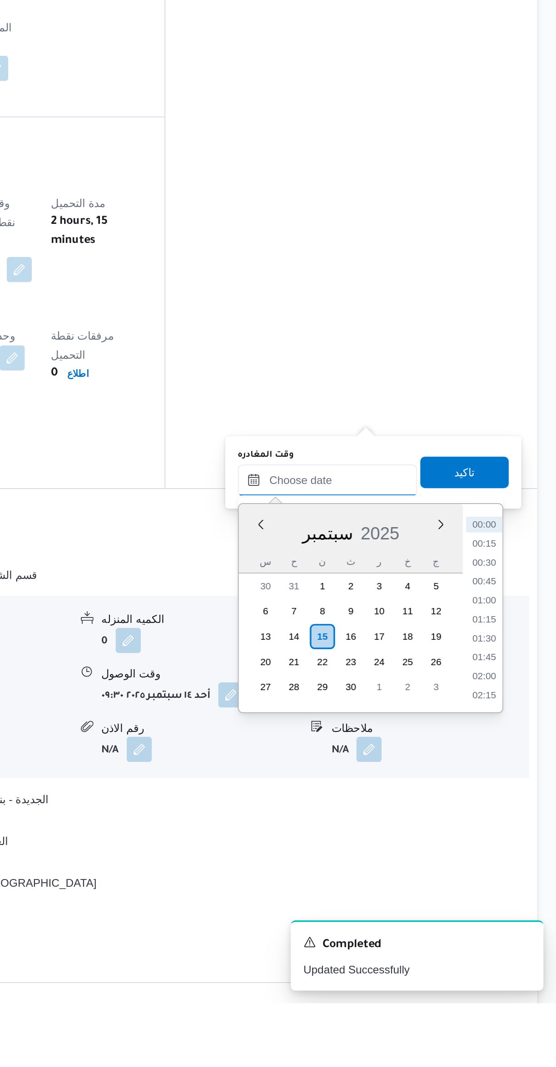
scroll to position [103, 0]
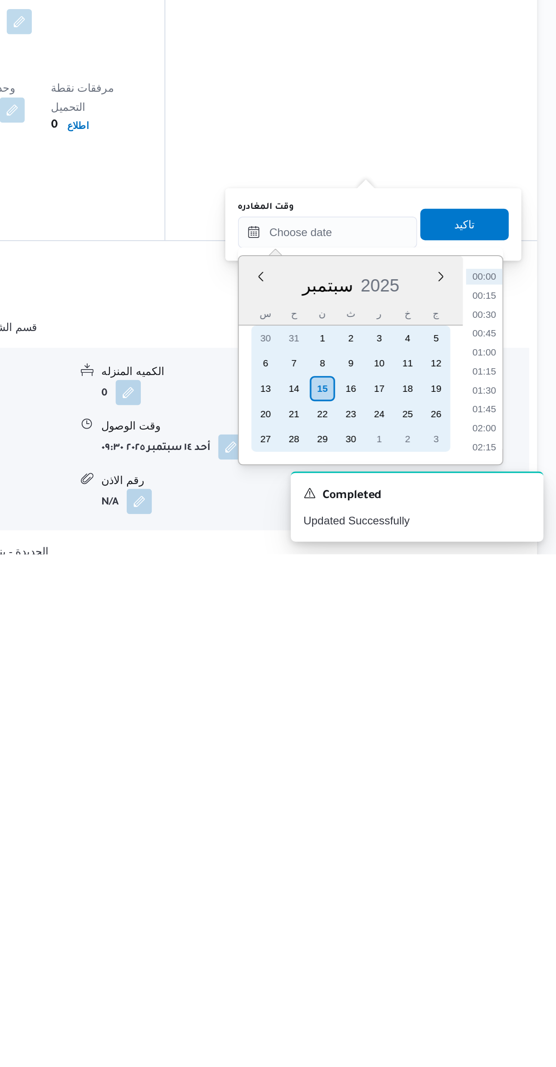
click at [405, 969] on div "14" at bounding box center [405, 971] width 15 height 15
type input "١٤/٠٩/٢٠٢٥ ٠٠:٠٠"
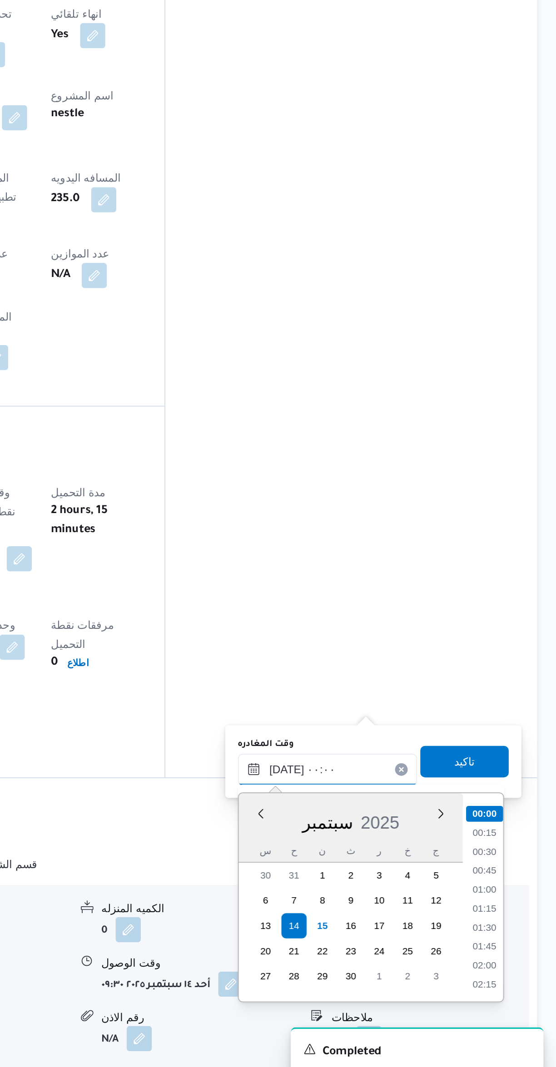
click at [398, 871] on input "١٤/٠٩/٢٠٢٥ ٠٠:٠٠" at bounding box center [424, 871] width 103 height 18
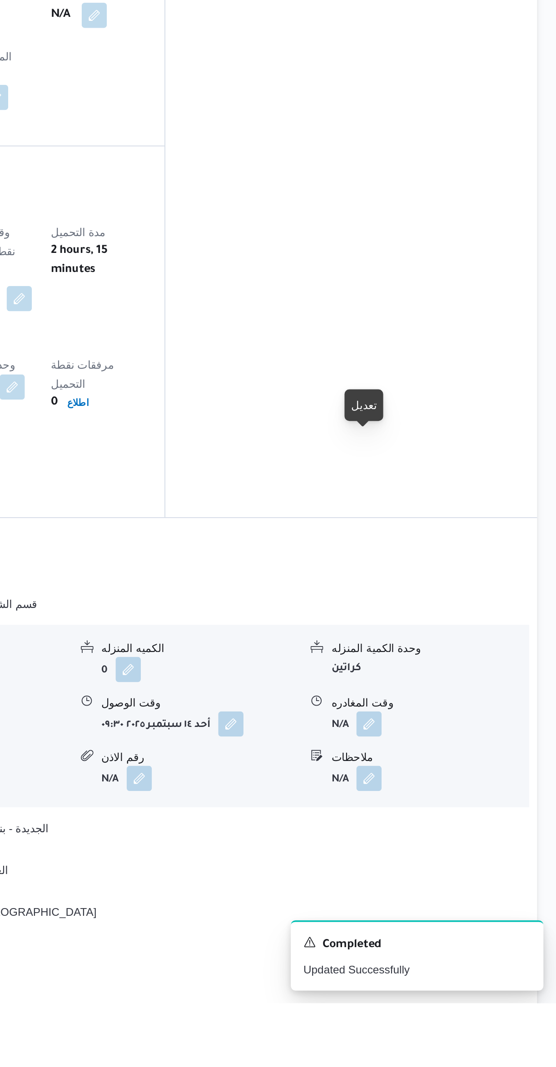
scroll to position [234, 0]
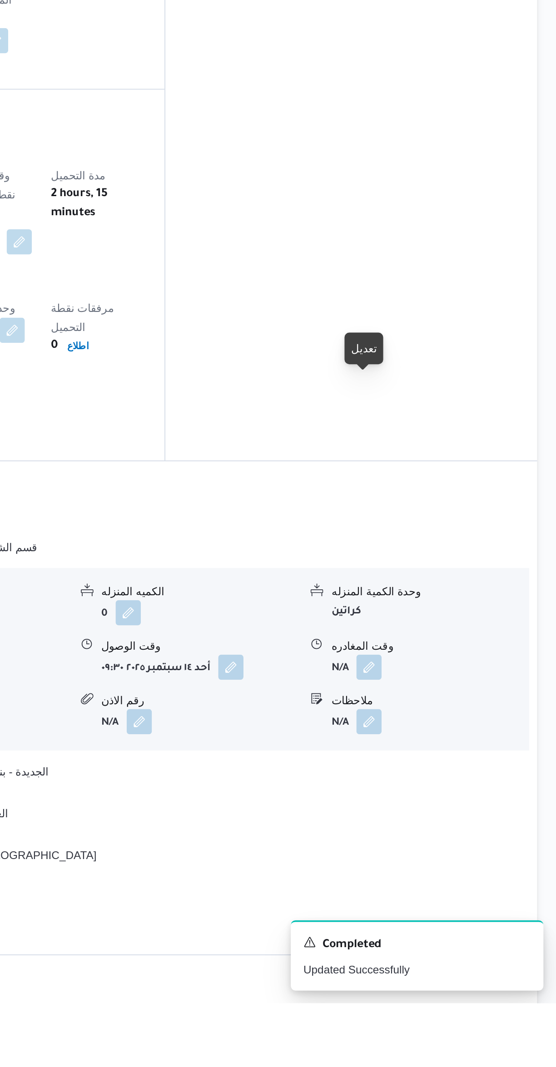
click at [444, 866] on button "button" at bounding box center [448, 873] width 15 height 15
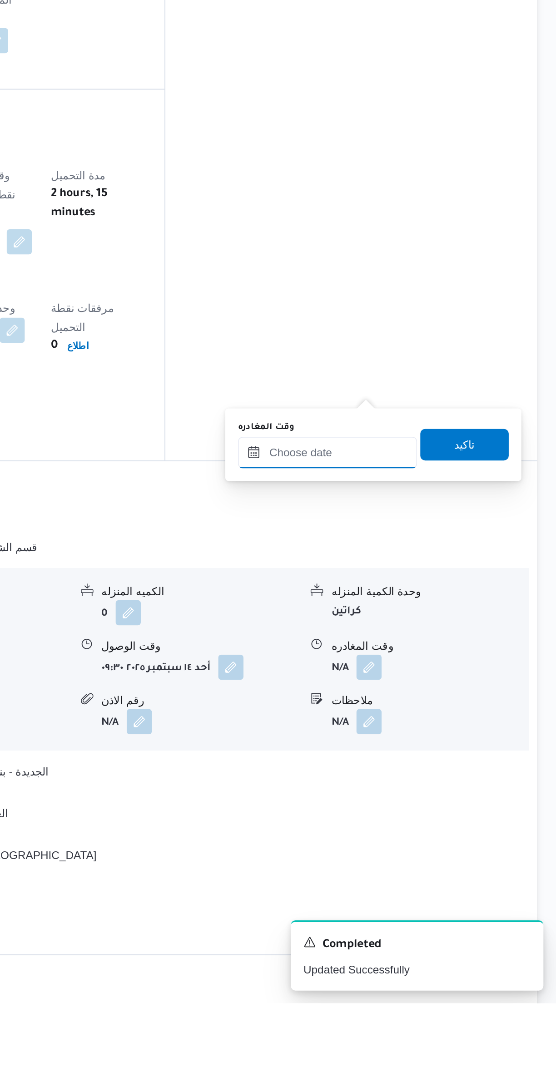
click at [418, 747] on input "وقت المغادره" at bounding box center [424, 750] width 103 height 18
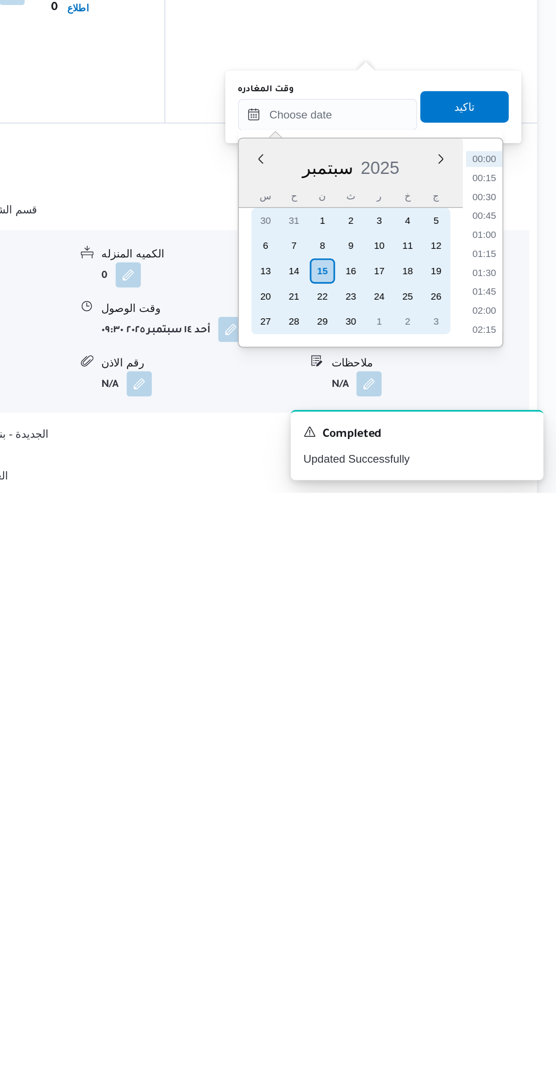
click at [405, 940] on div "14" at bounding box center [405, 939] width 15 height 15
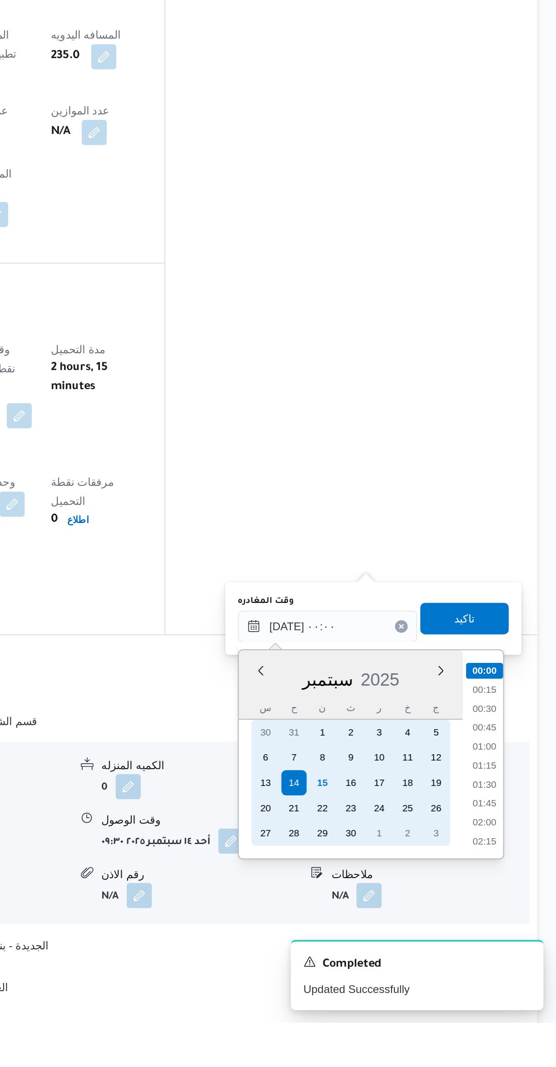
scroll to position [195, 0]
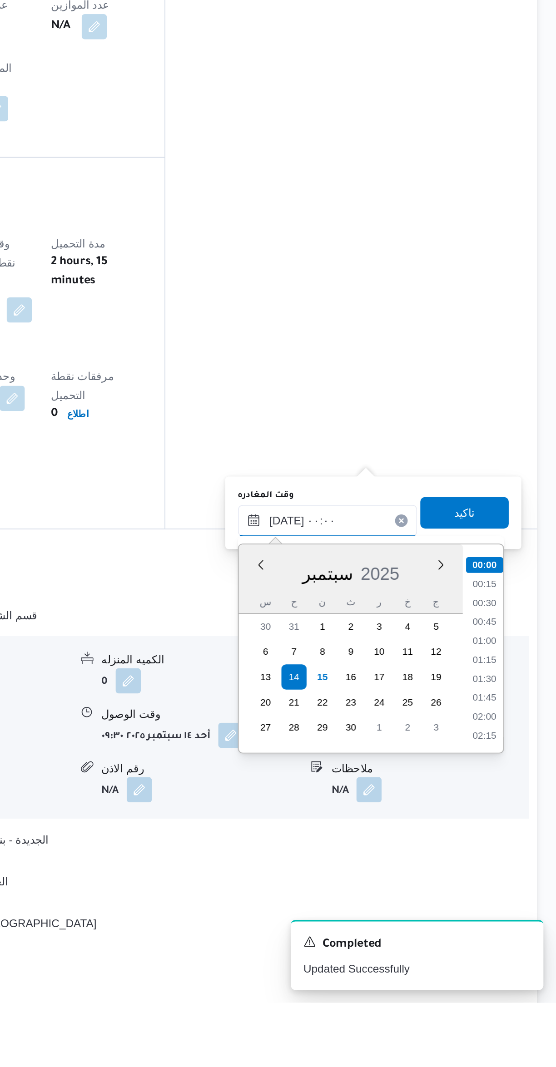
click at [392, 790] on input "١٤/٠٩/٢٠٢٥ ٠٠:٠٠" at bounding box center [424, 790] width 103 height 18
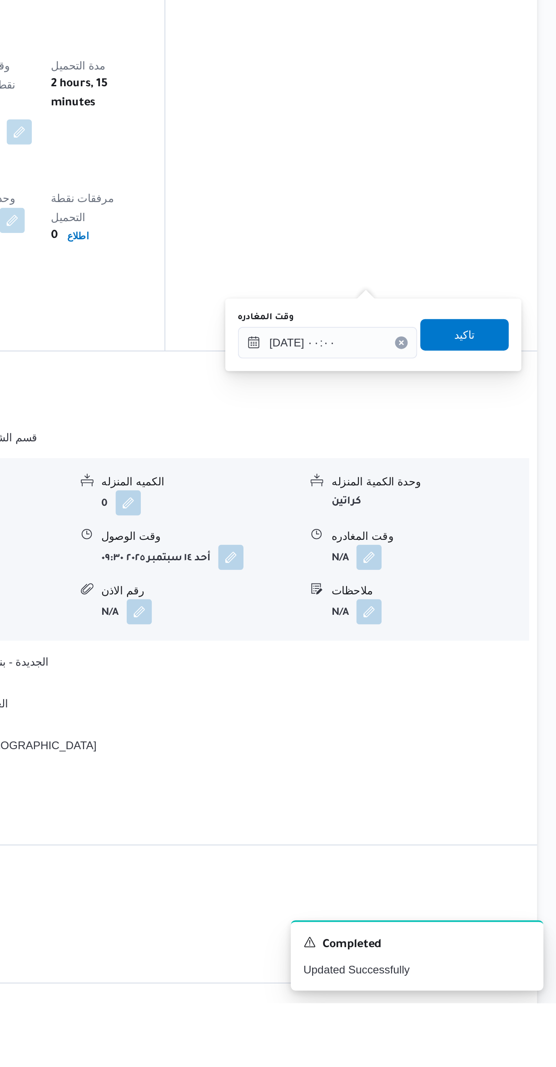
scroll to position [303, 0]
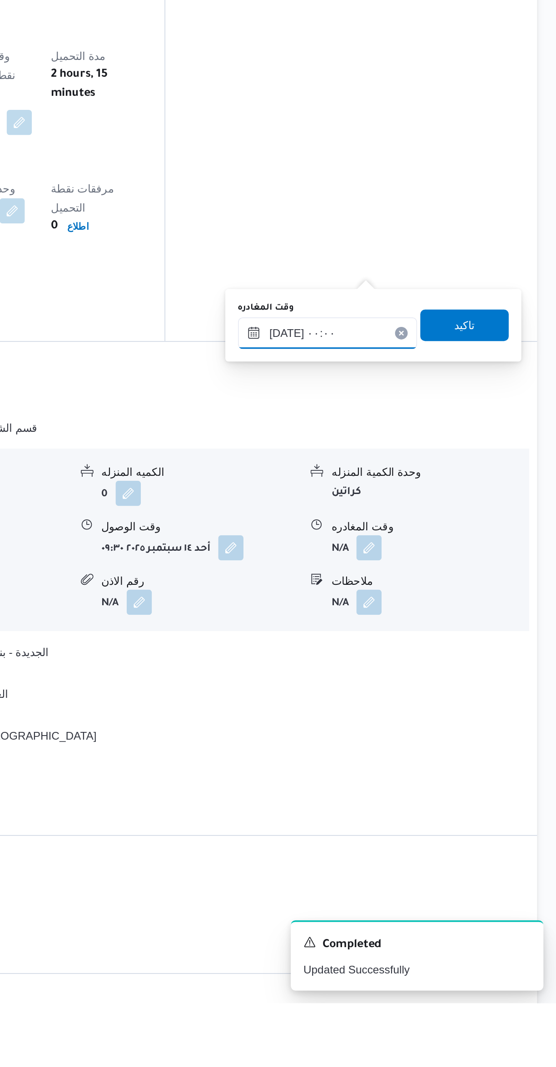
click at [397, 680] on input "١٤/٠٩/٢٠٢٥ ٠٠:٠٠" at bounding box center [424, 681] width 103 height 18
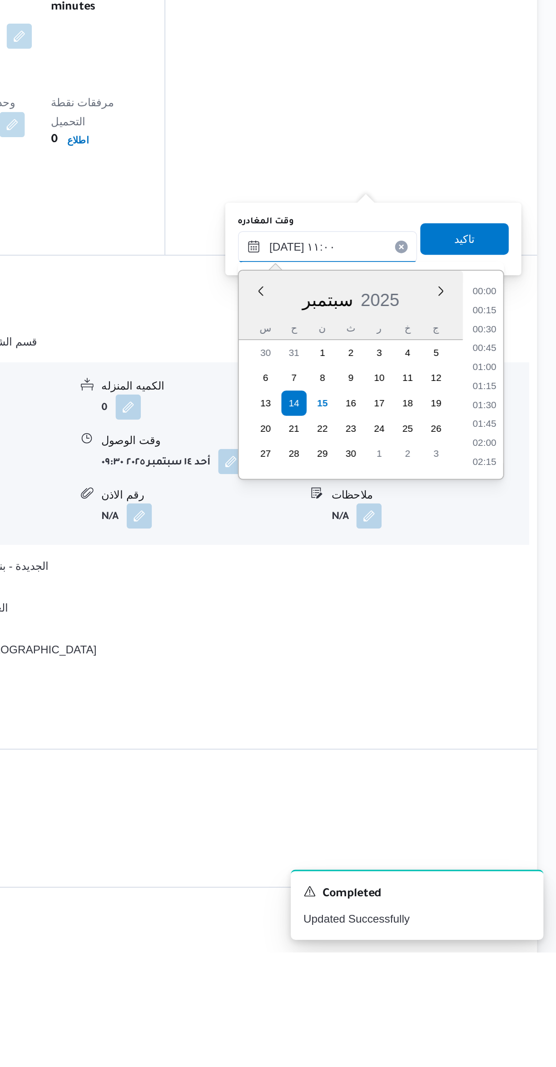
scroll to position [384, 0]
click at [514, 770] on li "10:45" at bounding box center [514, 770] width 21 height 9
type input "١٤/٠٩/٢٠٢٥ ١٠:٤٥"
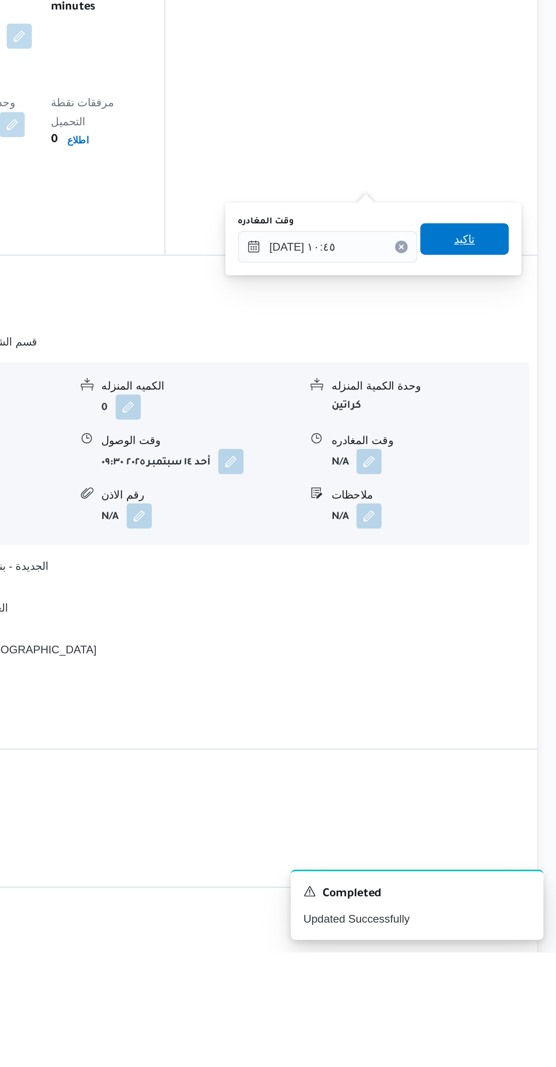
click at [487, 653] on span "تاكيد" at bounding box center [503, 657] width 51 height 18
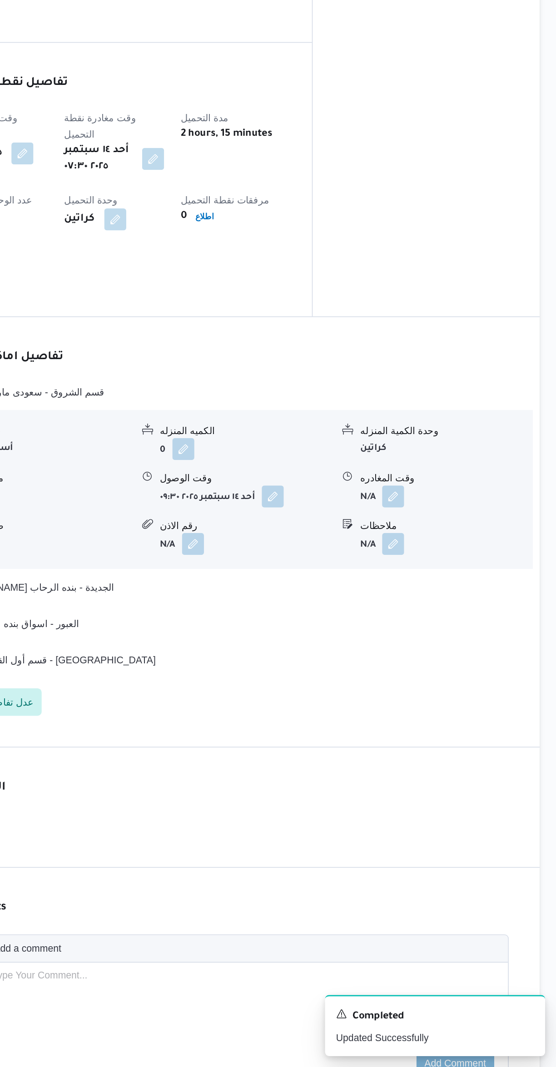
scroll to position [324, 0]
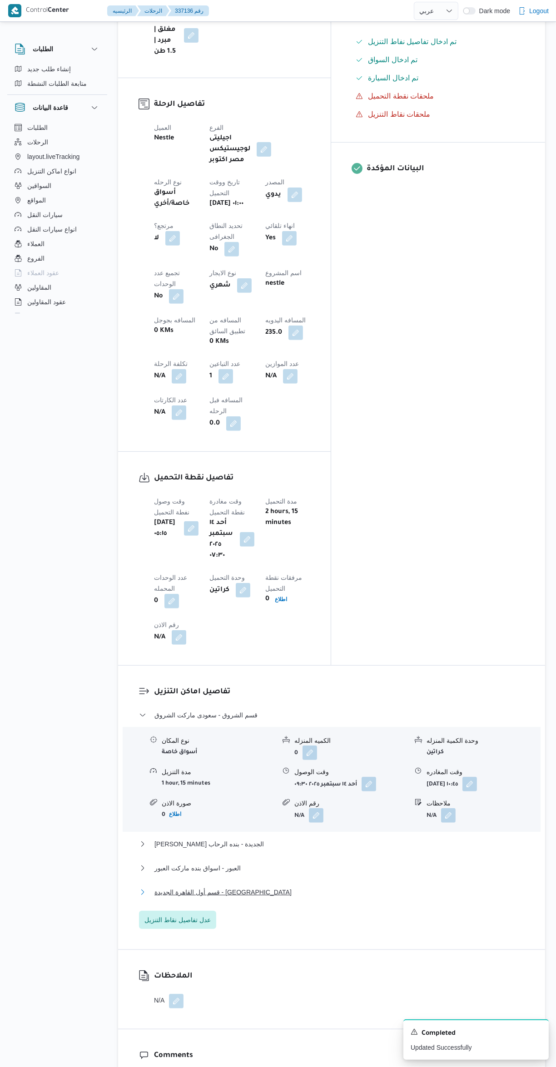
click at [333, 887] on button "قسم أول القاهرة الجديدة - الهدايا" at bounding box center [332, 892] width 386 height 11
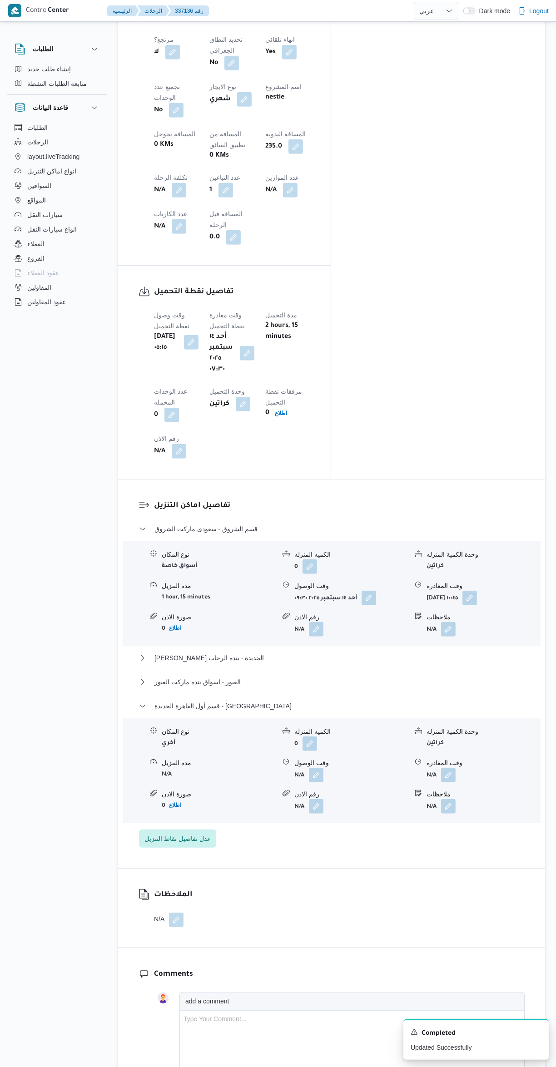
scroll to position [516, 0]
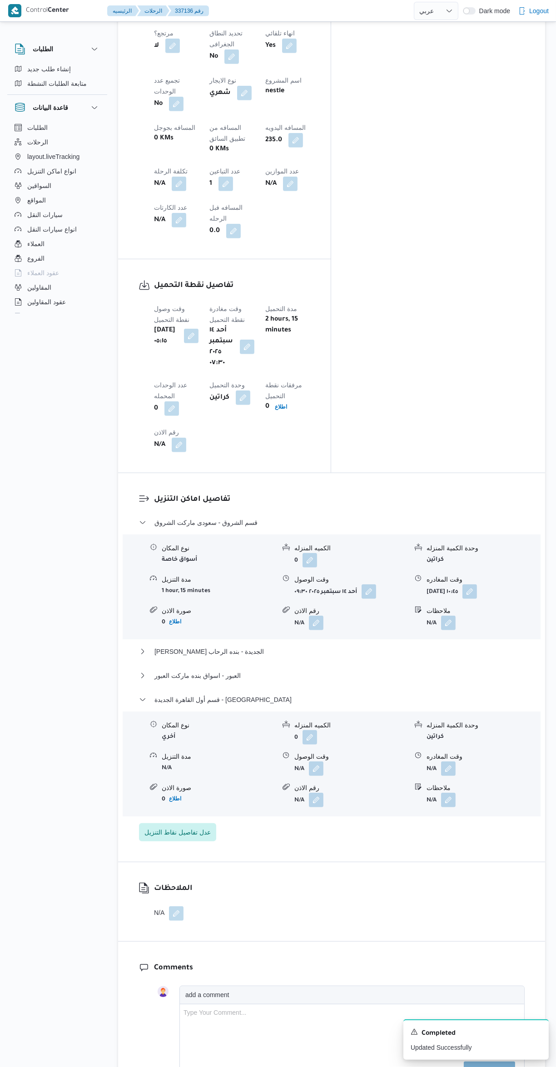
click at [450, 761] on button "button" at bounding box center [448, 768] width 15 height 15
click at [411, 644] on input "وقت المغادره" at bounding box center [424, 645] width 103 height 18
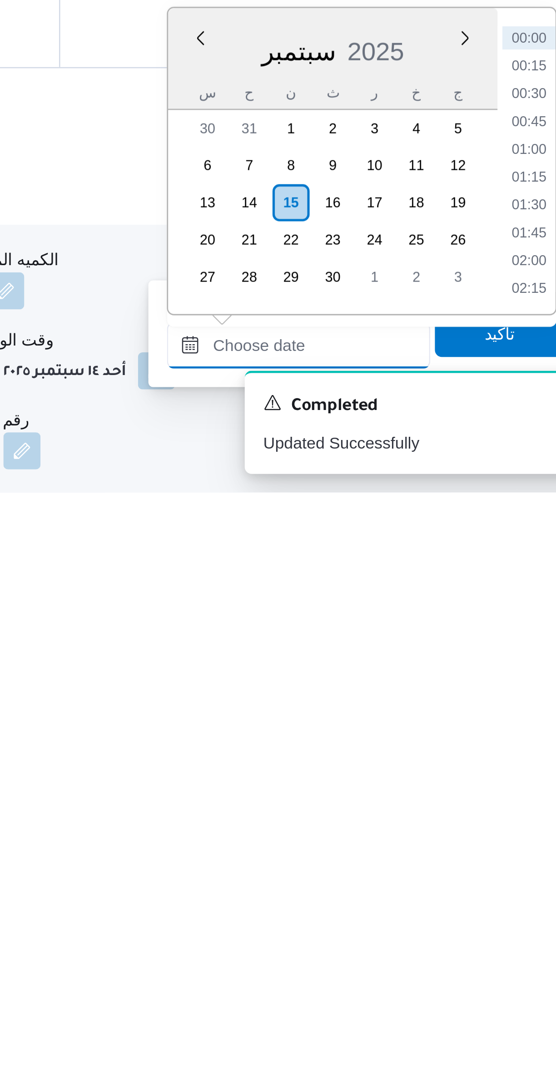
scroll to position [89, 0]
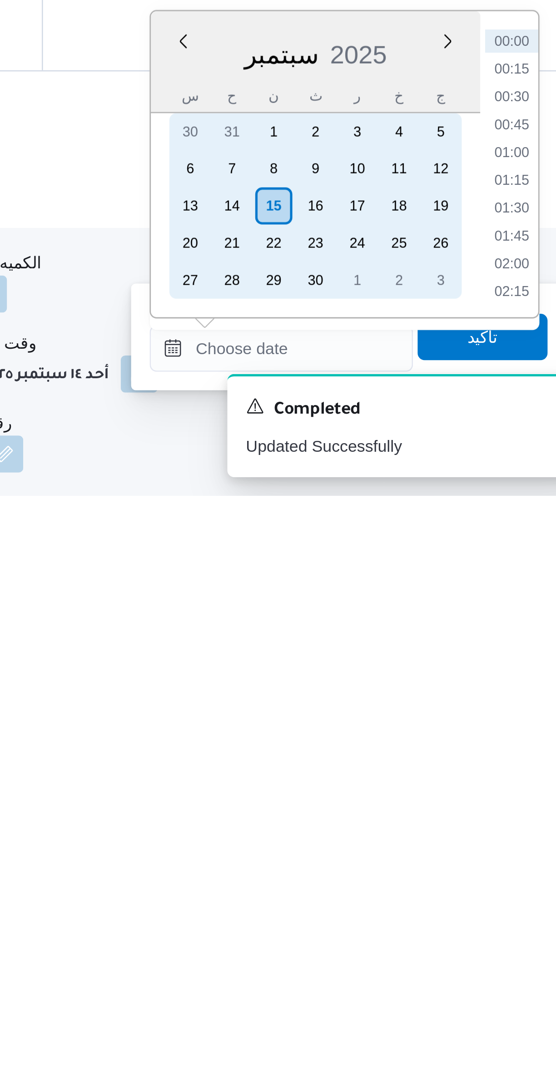
click at [405, 952] on div "14" at bounding box center [405, 953] width 15 height 15
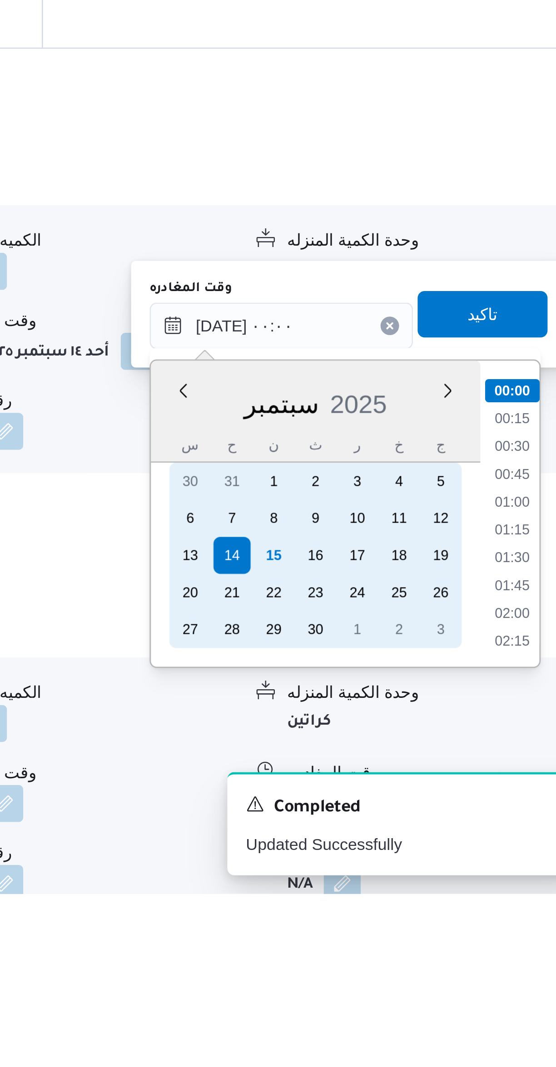
scroll to position [253, 0]
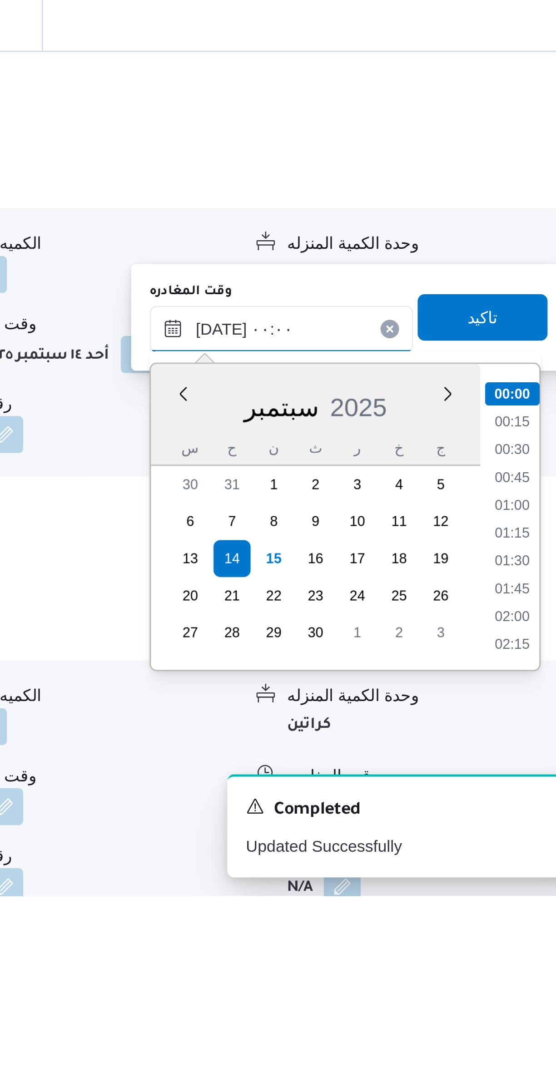
click at [396, 849] on input "١٤/٠٩/٢٠٢٥ ٠٠:٠٠" at bounding box center [424, 845] width 103 height 18
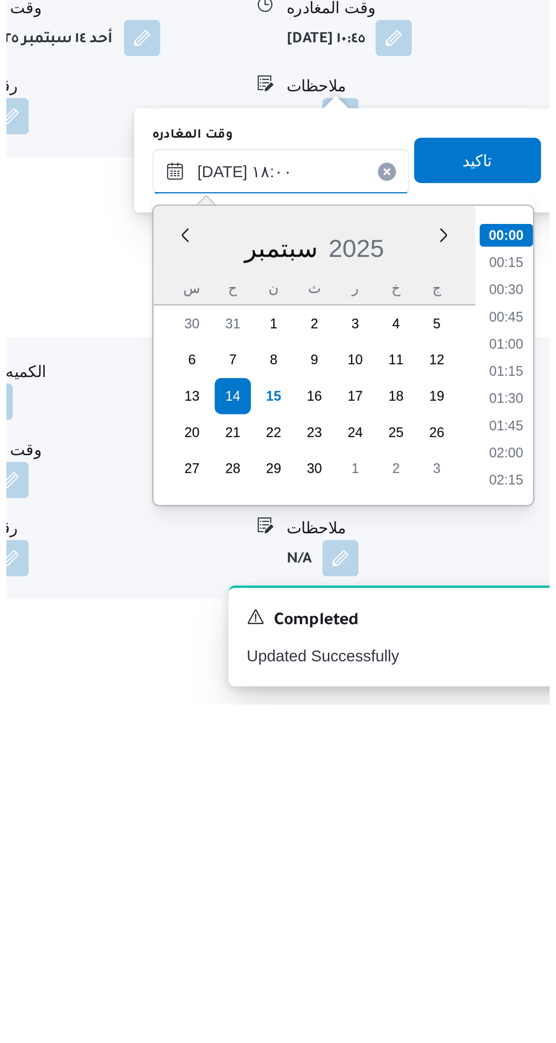
scroll to position [689, 0]
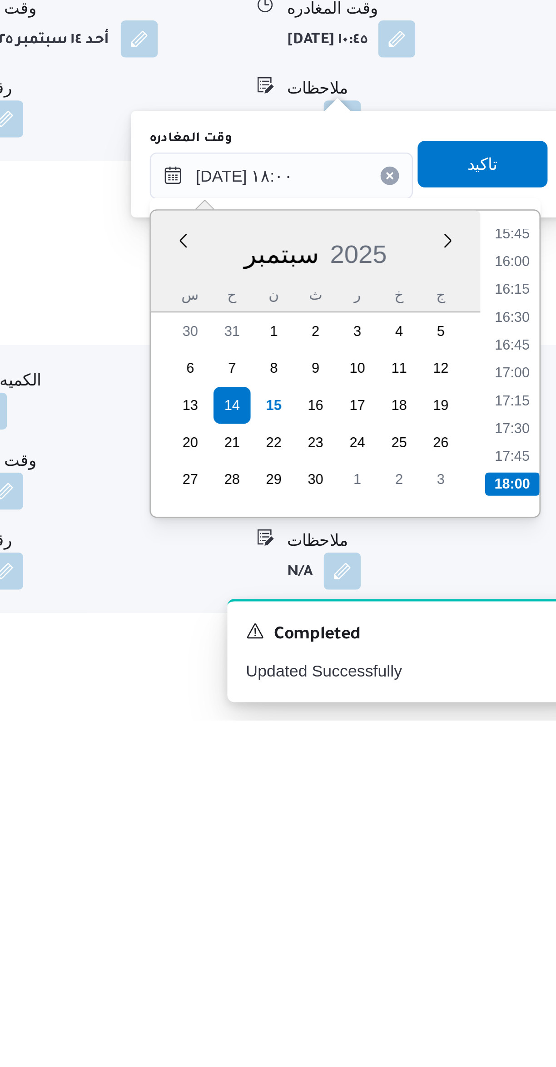
click at [515, 950] on li "17:30" at bounding box center [514, 952] width 21 height 9
type input "١٤/٠٩/٢٠٢٥ ١٧:٣٠"
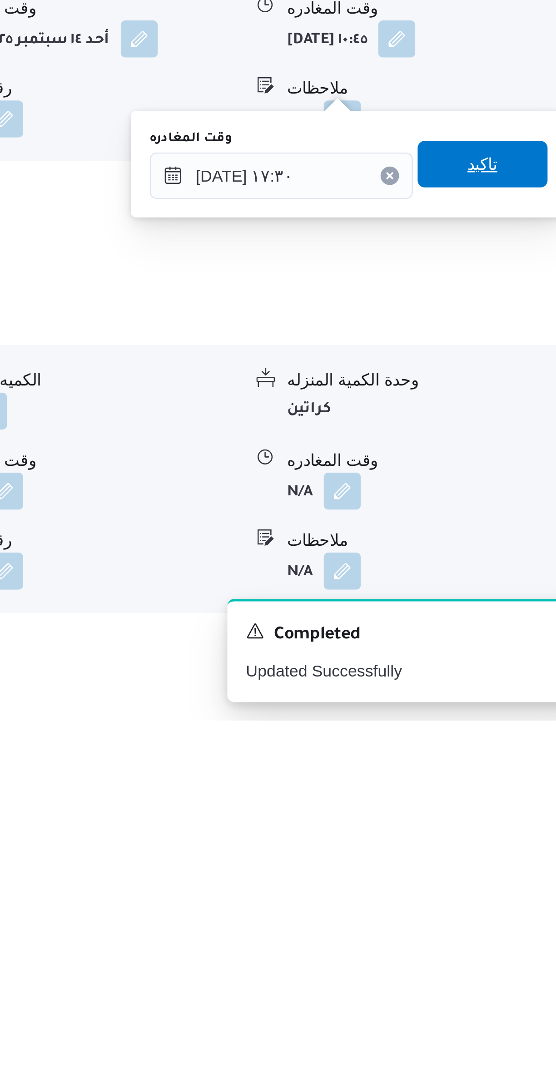
click at [483, 850] on span "تاكيد" at bounding box center [503, 849] width 51 height 18
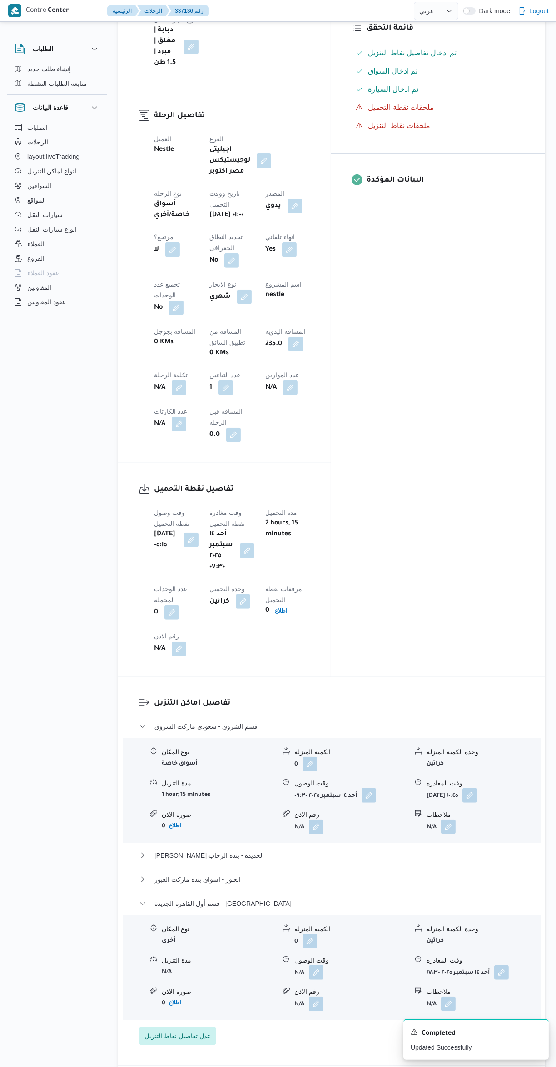
scroll to position [0, 0]
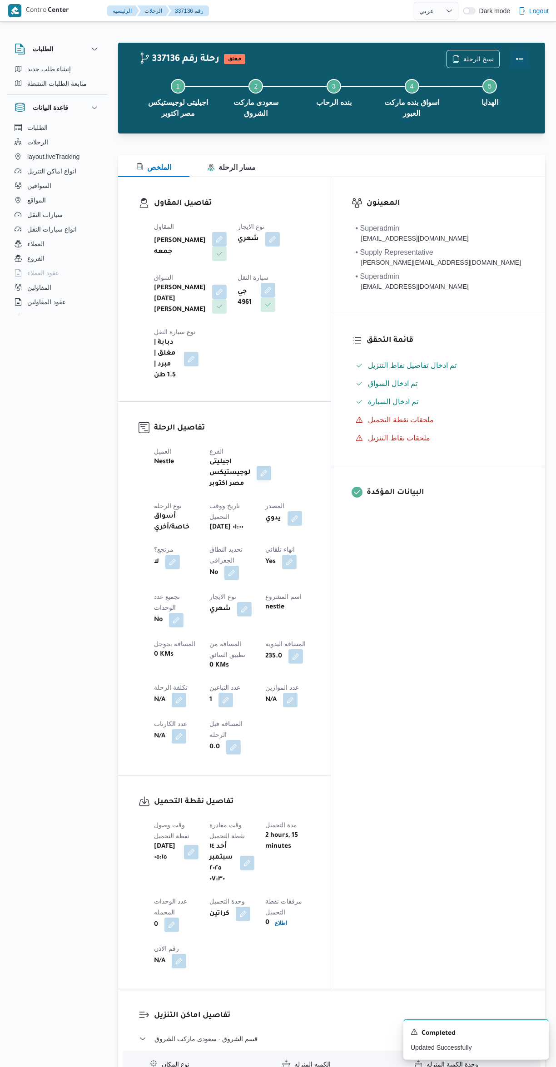
click at [513, 57] on button "Actions" at bounding box center [519, 59] width 18 height 18
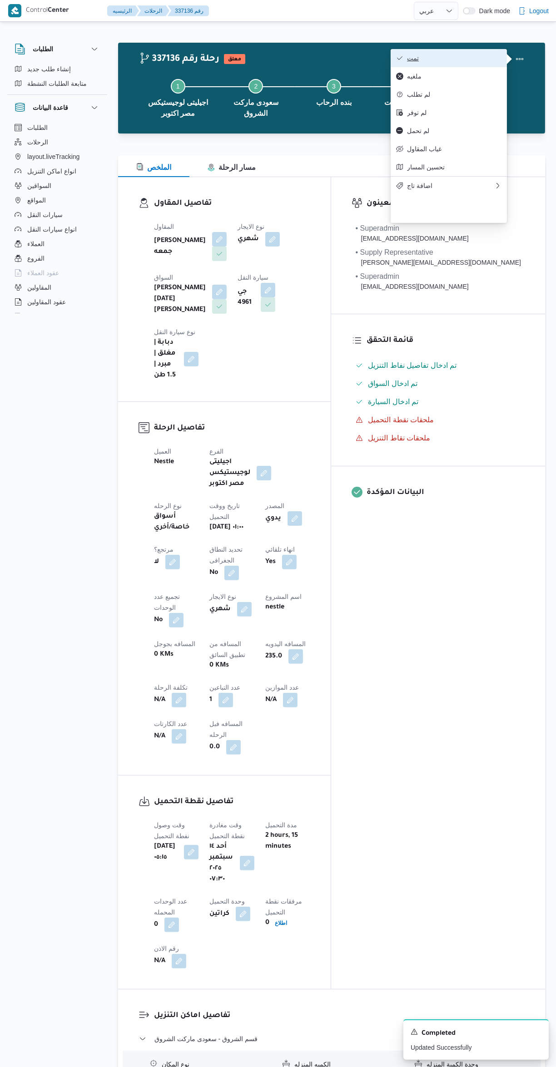
click at [401, 59] on icon "button" at bounding box center [399, 58] width 5 height 4
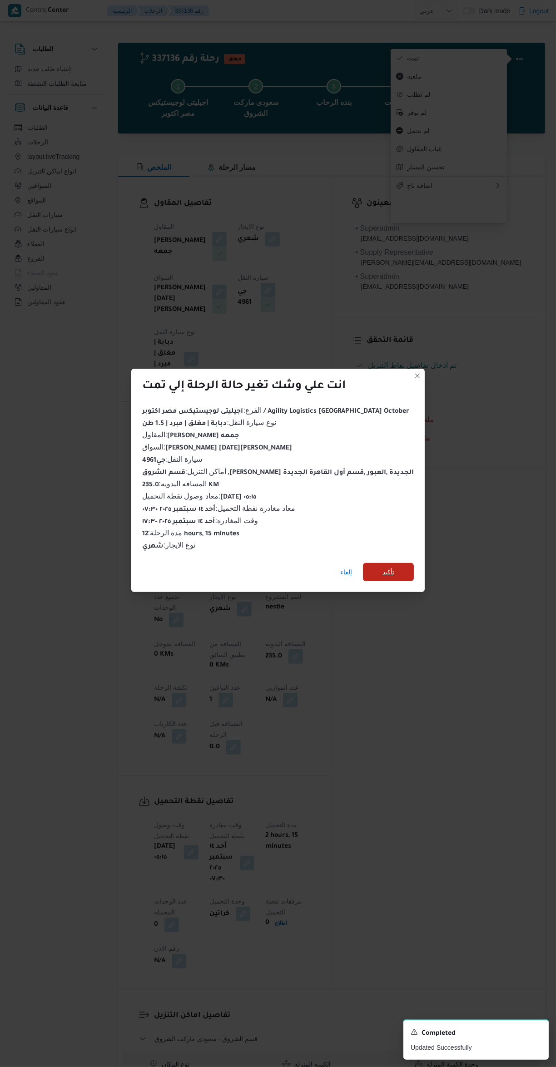
click at [391, 565] on span "تأكيد" at bounding box center [388, 572] width 51 height 18
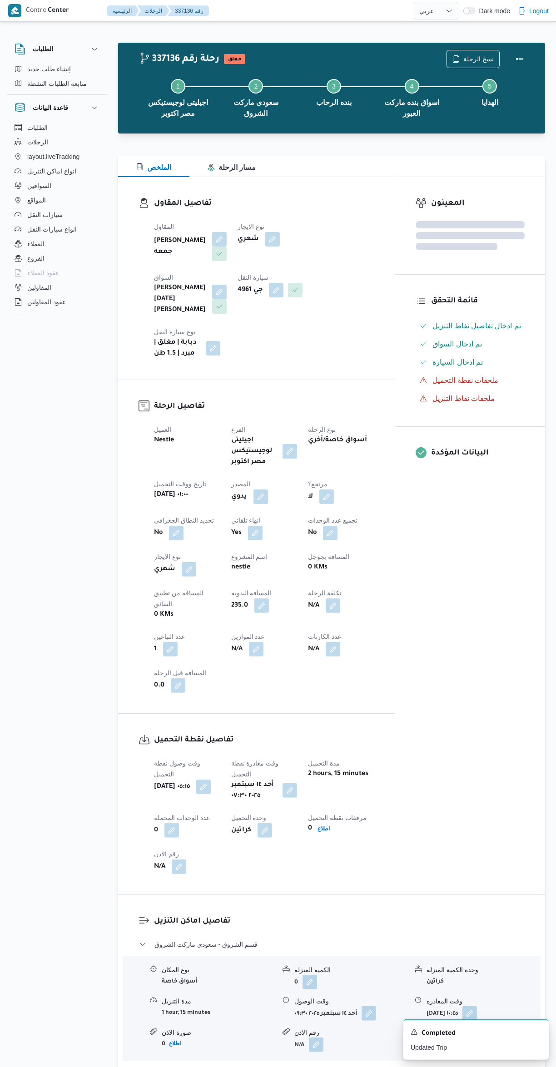
click at [463, 662] on div "المعينون قائمة التحقق تم ادخال تفاصيل نفاط التنزيل تم ادخال السواق تم ادخال الس…" at bounding box center [470, 535] width 150 height 717
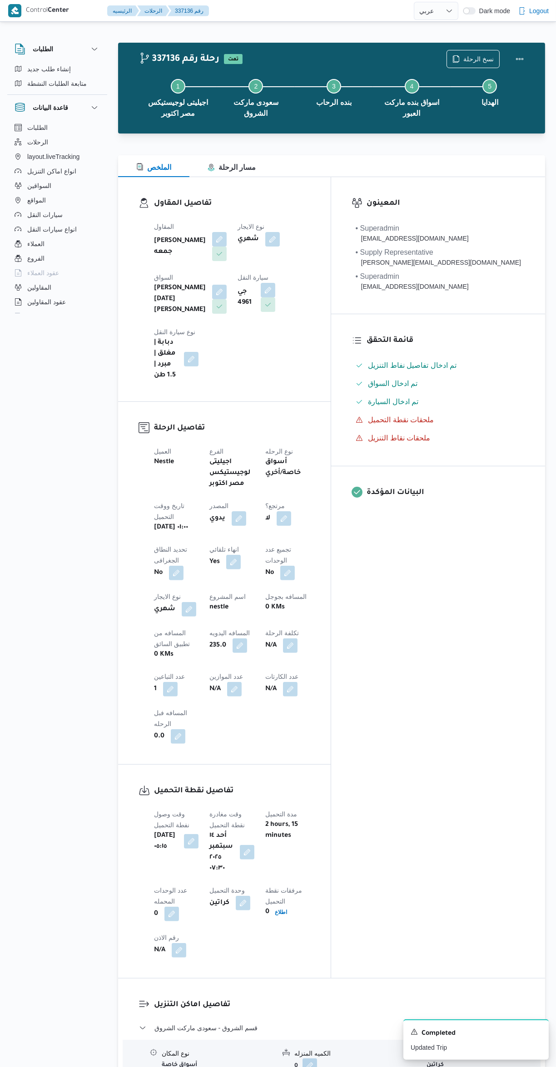
select select "ar"
